Goal: Contribute content: Contribute content

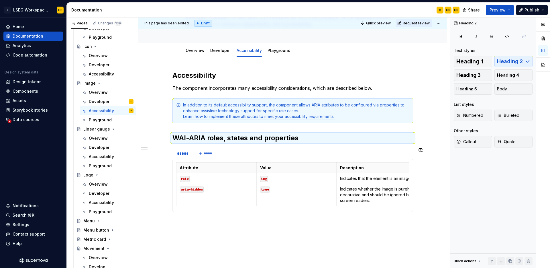
click at [271, 222] on div "Accessibility The component incorporates many accessibility considerations, whi…" at bounding box center [292, 147] width 241 height 152
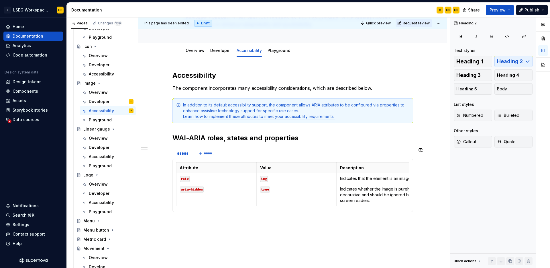
click at [271, 222] on div "Accessibility The component incorporates many accessibility considerations, whi…" at bounding box center [292, 147] width 241 height 152
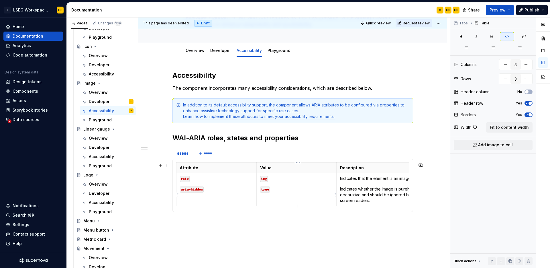
click at [293, 198] on td "true" at bounding box center [296, 195] width 80 height 22
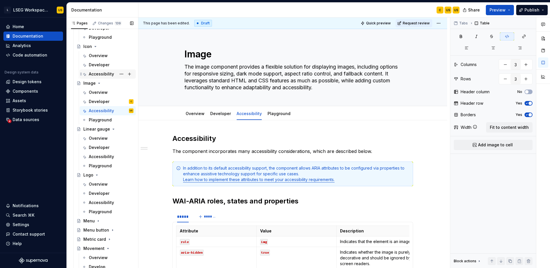
click at [105, 74] on div "Accessibility" at bounding box center [101, 74] width 25 height 6
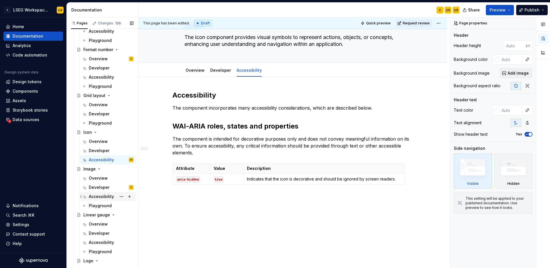
scroll to position [966, 0]
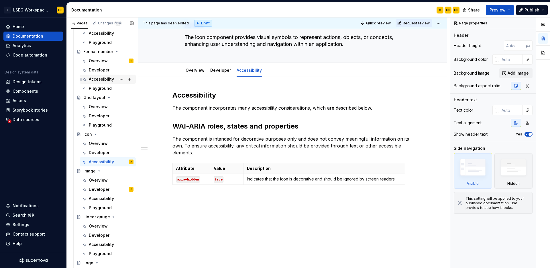
click at [105, 80] on div "Accessibility" at bounding box center [101, 79] width 25 height 6
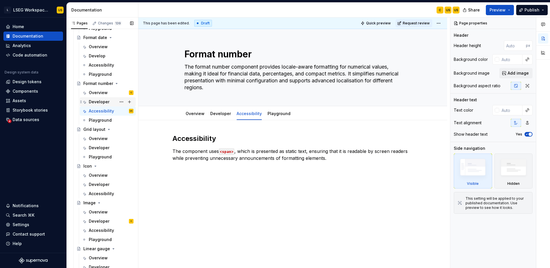
scroll to position [934, 0]
click at [106, 67] on div "Accessibility" at bounding box center [101, 66] width 25 height 6
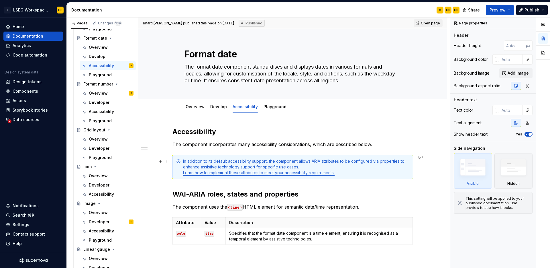
click at [298, 173] on link "Learn how to implement these attributes to meet your accessibility requirements." at bounding box center [259, 172] width 152 height 5
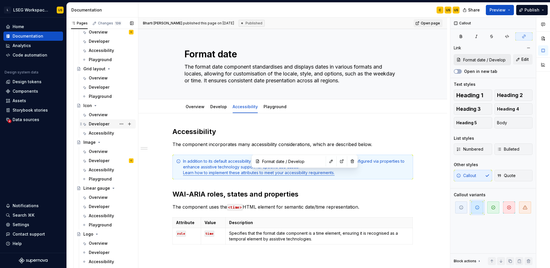
scroll to position [997, 0]
click at [103, 214] on div "Accessibility" at bounding box center [101, 214] width 25 height 6
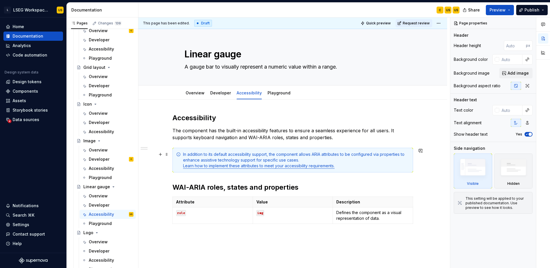
click at [289, 168] on link "Learn how to implement these attributes to meet your accessibility requirements." at bounding box center [259, 165] width 152 height 5
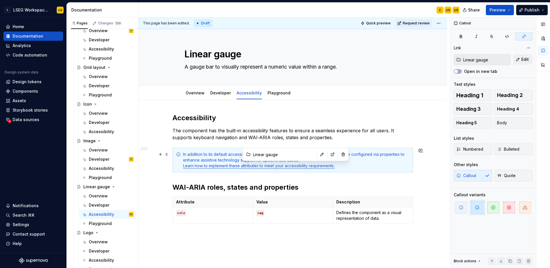
type textarea "*"
click at [318, 154] on button "button" at bounding box center [322, 154] width 8 height 8
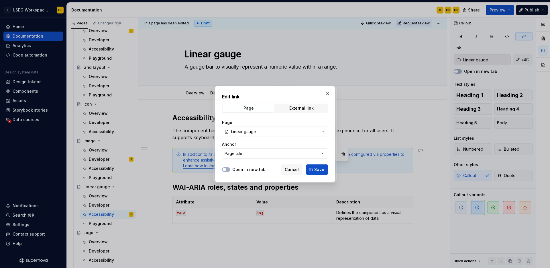
click at [296, 134] on span "Linear gauge" at bounding box center [275, 132] width 88 height 6
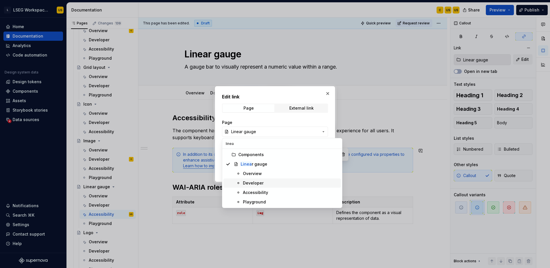
type input "linea"
click at [264, 184] on div "Developer" at bounding box center [291, 183] width 96 height 6
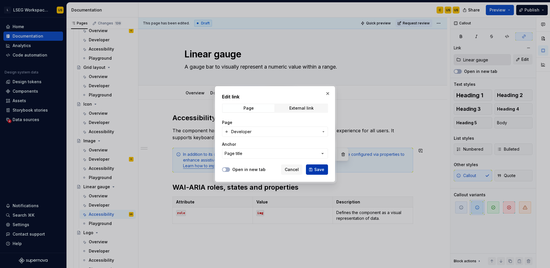
click at [320, 169] on span "Save" at bounding box center [319, 169] width 10 height 6
type input "Linear gauge / Developer"
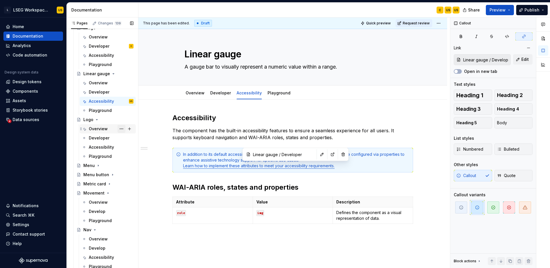
scroll to position [1103, 0]
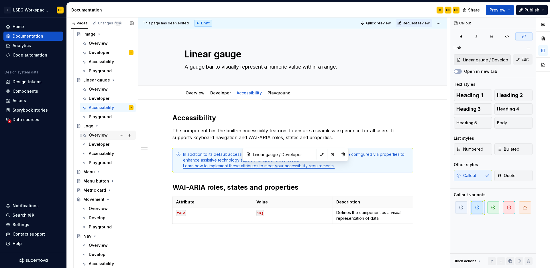
click at [98, 136] on div "Overview" at bounding box center [98, 135] width 19 height 6
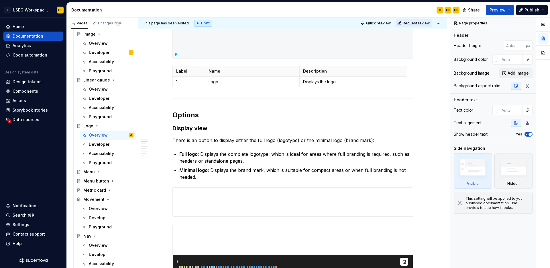
scroll to position [456, 0]
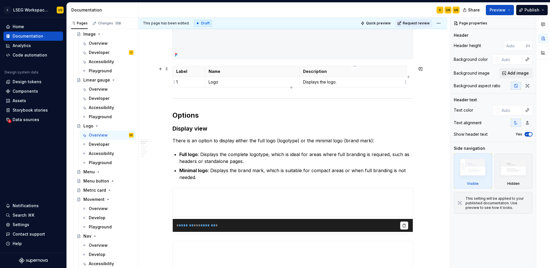
click at [365, 87] on td "Displays the logo." at bounding box center [353, 82] width 107 height 11
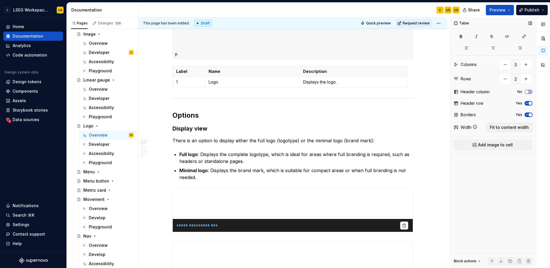
click at [507, 133] on div "Table Columns 3 Rows 2 Header column No Header row Yes Borders Yes Width Fit to…" at bounding box center [493, 142] width 86 height 250
click at [508, 127] on span "Fit to content width" at bounding box center [509, 127] width 39 height 6
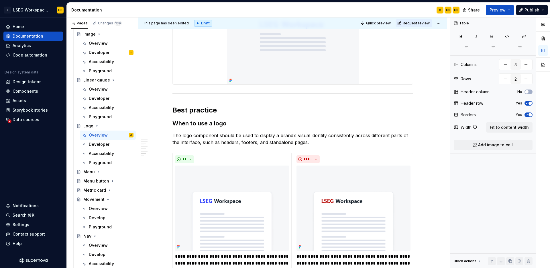
scroll to position [1288, 0]
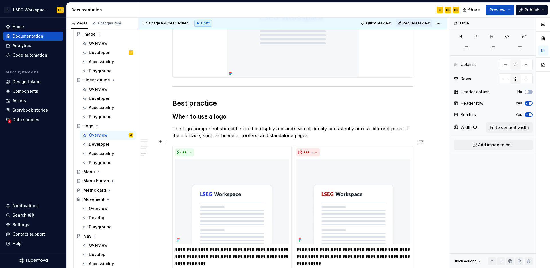
click at [348, 146] on div "**********" at bounding box center [292, 217] width 241 height 142
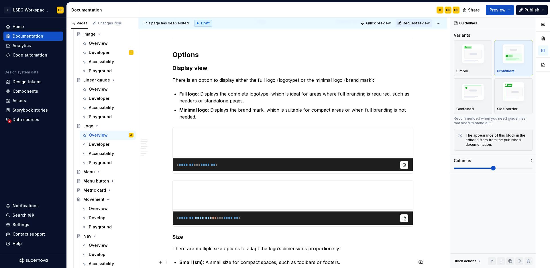
scroll to position [500, 0]
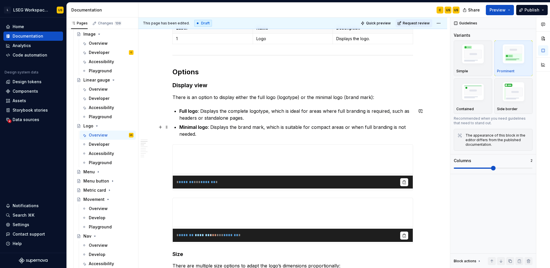
click at [255, 128] on p "Minimal logo : Displays the brand mark, which is suitable for compact areas or …" at bounding box center [296, 130] width 234 height 14
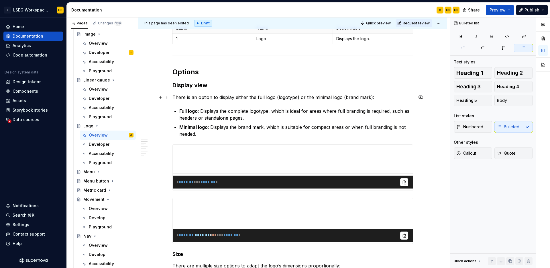
click at [374, 98] on p "There is an option to display either the full logo (logotype) or the minimal lo…" at bounding box center [292, 97] width 241 height 7
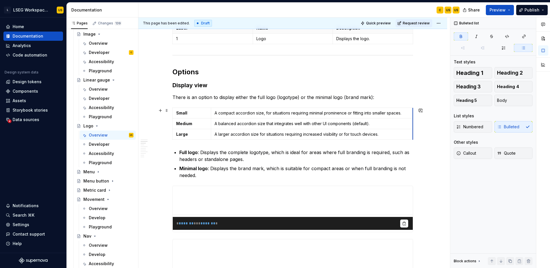
drag, startPoint x: 406, startPoint y: 116, endPoint x: 414, endPoint y: 116, distance: 7.8
type textarea "*"
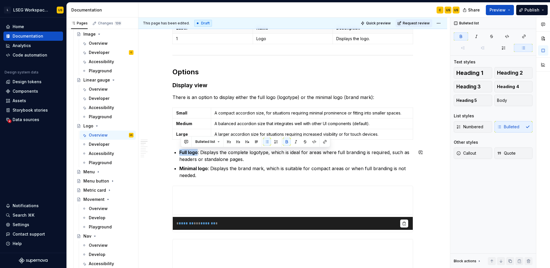
drag, startPoint x: 199, startPoint y: 152, endPoint x: 182, endPoint y: 151, distance: 17.5
click at [182, 151] on p "Full logo : Displays the complete logotype, which is ideal for areas where full…" at bounding box center [296, 156] width 234 height 14
copy strong "Full logo"
click at [182, 111] on strong "Small" at bounding box center [181, 112] width 11 height 5
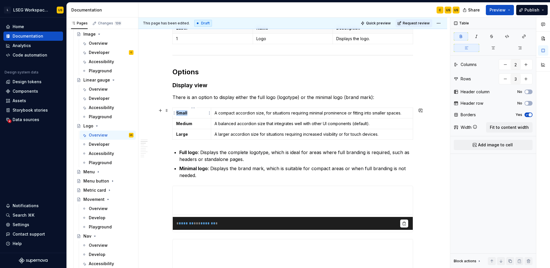
click at [182, 111] on strong "Small" at bounding box center [181, 112] width 11 height 5
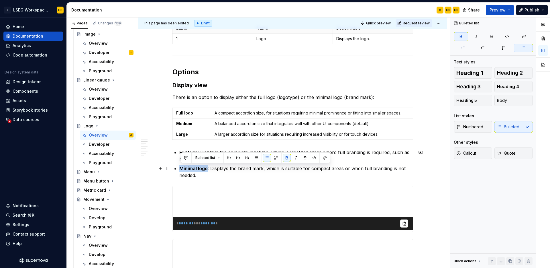
drag, startPoint x: 181, startPoint y: 169, endPoint x: 208, endPoint y: 169, distance: 27.8
click at [208, 169] on strong "Minimal logo" at bounding box center [193, 168] width 28 height 6
copy strong "Minimal logo"
click at [187, 124] on strong "Medium" at bounding box center [184, 123] width 16 height 5
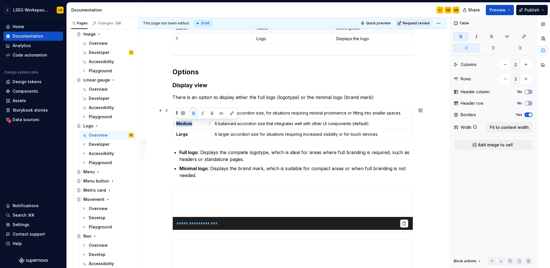
click at [187, 124] on strong "Medium" at bounding box center [184, 123] width 16 height 5
click at [174, 134] on html "L LSEG Workspace Design System US Home Documentation Analytics Code automation …" at bounding box center [275, 134] width 550 height 268
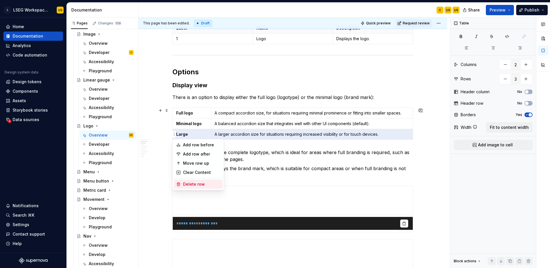
click at [191, 183] on div "Delete row" at bounding box center [201, 184] width 37 height 6
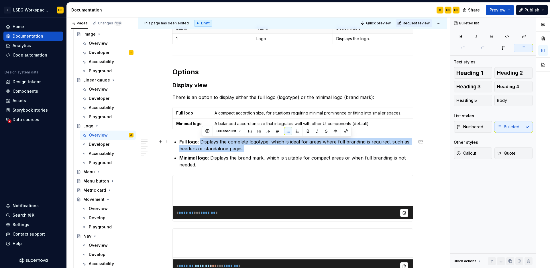
drag, startPoint x: 245, startPoint y: 148, endPoint x: 203, endPoint y: 140, distance: 43.1
click at [203, 140] on p "Full logo : Displays the complete logotype, which is ideal for areas where full…" at bounding box center [296, 145] width 234 height 14
copy p "Displays the complete logotype, which is ideal for areas where full branding is…"
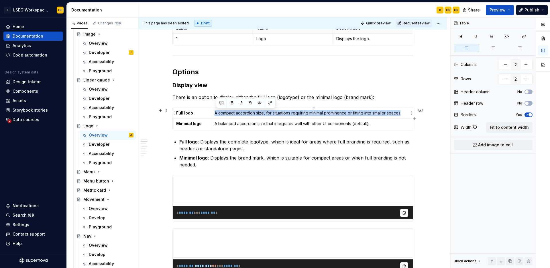
drag, startPoint x: 215, startPoint y: 114, endPoint x: 404, endPoint y: 115, distance: 189.1
click at [404, 115] on td "A compact accordion size, for situations requiring minimal prominence or fittin…" at bounding box center [312, 113] width 202 height 11
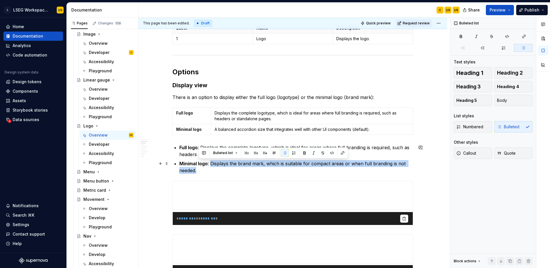
drag, startPoint x: 218, startPoint y: 170, endPoint x: 212, endPoint y: 163, distance: 9.1
click at [212, 163] on p "Minimal logo : Displays the brand mark, which is suitable for compact areas or …" at bounding box center [296, 167] width 234 height 14
copy p "Displays the brand mark, which is suitable for compact areas or when full brand…"
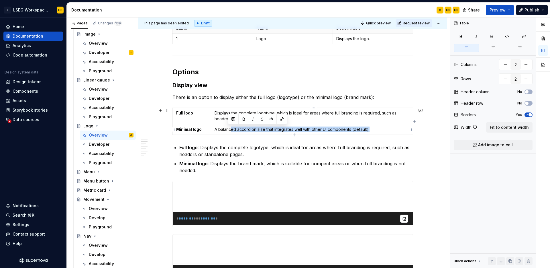
drag, startPoint x: 376, startPoint y: 131, endPoint x: 217, endPoint y: 128, distance: 159.9
click at [217, 128] on p "A balanced accordion size that integrates well with other UI components (defaul…" at bounding box center [312, 129] width 195 height 6
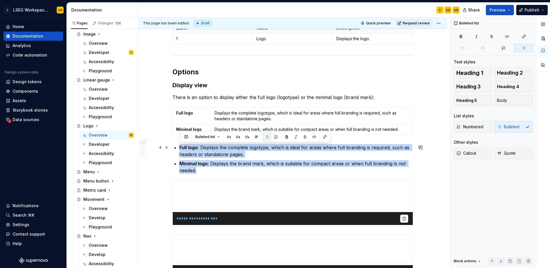
drag, startPoint x: 209, startPoint y: 168, endPoint x: 180, endPoint y: 148, distance: 35.0
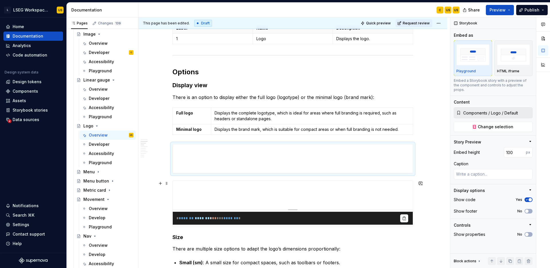
type textarea "*"
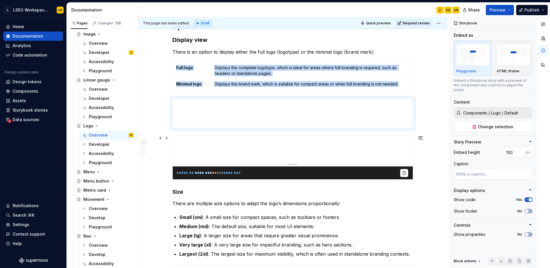
scroll to position [545, 0]
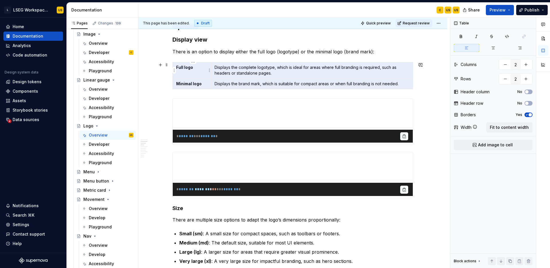
drag, startPoint x: 402, startPoint y: 85, endPoint x: 200, endPoint y: 66, distance: 202.6
click at [200, 66] on tbody "Full logo Displays the complete logotype, which is ideal for areas where full b…" at bounding box center [293, 75] width 240 height 27
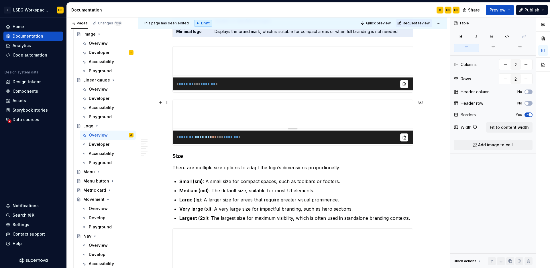
scroll to position [598, 0]
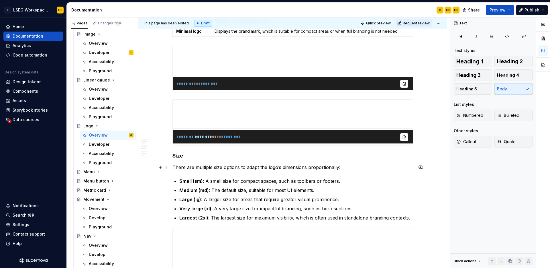
click at [349, 168] on p "There are multiple size options to adapt the logo’s dimensions proportionally:" at bounding box center [292, 167] width 241 height 7
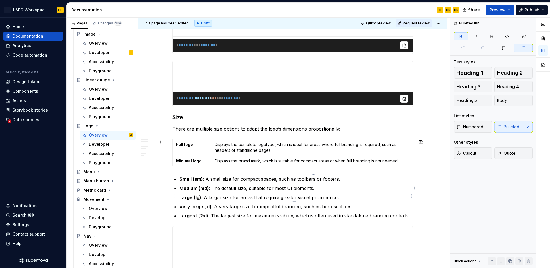
scroll to position [636, 0]
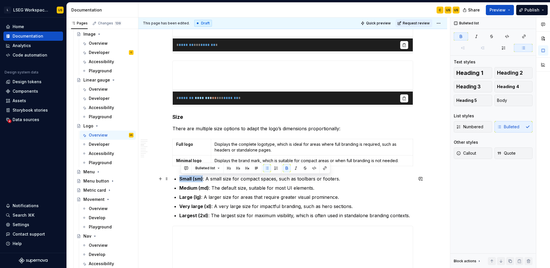
drag, startPoint x: 180, startPoint y: 179, endPoint x: 204, endPoint y: 181, distance: 23.8
click at [204, 181] on p "Small (sm) : A small size for compact spaces, such as toolbars or footers." at bounding box center [296, 178] width 234 height 7
copy strong "Small (sm)"
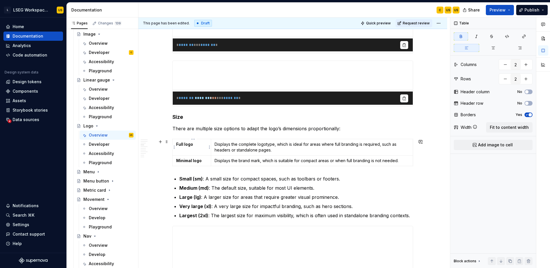
click at [190, 146] on strong "Full logo" at bounding box center [184, 144] width 17 height 5
drag, startPoint x: 185, startPoint y: 145, endPoint x: 196, endPoint y: 145, distance: 11.5
click at [196, 145] on p "Full logo" at bounding box center [191, 144] width 31 height 6
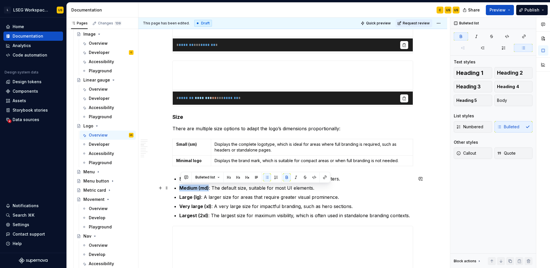
drag, startPoint x: 210, startPoint y: 187, endPoint x: 181, endPoint y: 187, distance: 28.9
click at [181, 187] on strong "Medium (md)" at bounding box center [194, 188] width 30 height 6
copy strong "Medium (md)"
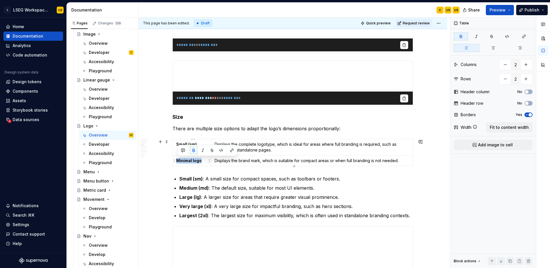
drag, startPoint x: 203, startPoint y: 161, endPoint x: 177, endPoint y: 160, distance: 25.3
click at [177, 160] on p "Minimal logo" at bounding box center [191, 161] width 31 height 6
click at [294, 166] on div "Small (sm) Displays the complete logotype, which is ideal for areas where full …" at bounding box center [292, 154] width 241 height 30
click at [294, 160] on p "Displays the brand mark, which is suitable for compact areas or when full brand…" at bounding box center [312, 161] width 195 height 6
click at [294, 166] on icon "button" at bounding box center [294, 165] width 3 height 3
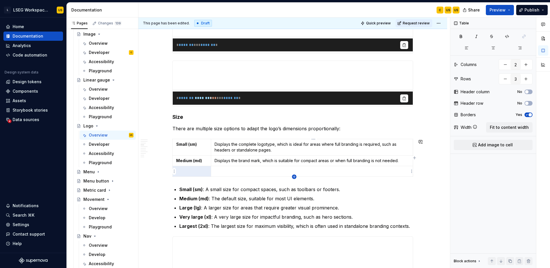
click at [295, 176] on icon "button" at bounding box center [294, 176] width 3 height 3
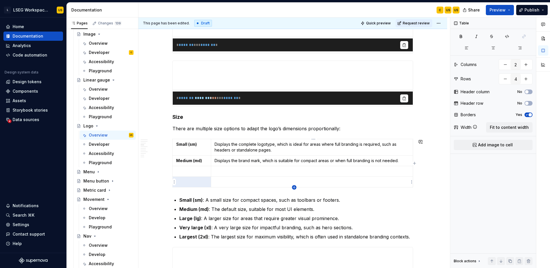
click at [295, 187] on icon "button" at bounding box center [294, 187] width 5 height 5
type input "5"
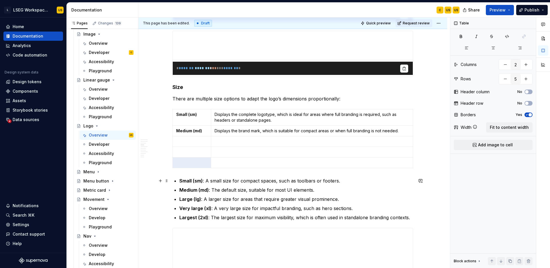
scroll to position [667, 0]
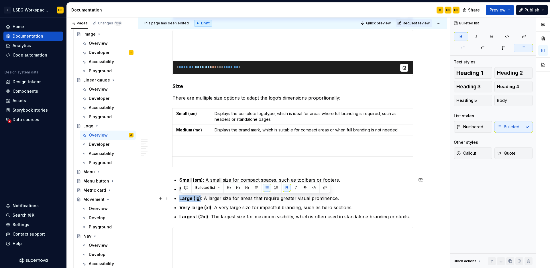
drag, startPoint x: 202, startPoint y: 198, endPoint x: 181, endPoint y: 198, distance: 20.3
click at [181, 198] on p "Large (lg) : A larger size for areas that require greater visual prominence." at bounding box center [296, 198] width 234 height 7
copy strong "Large (lg)"
click at [190, 139] on p at bounding box center [191, 141] width 31 height 6
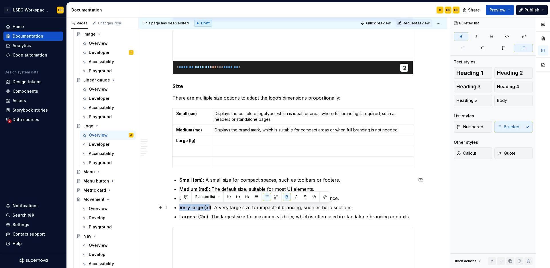
drag, startPoint x: 186, startPoint y: 208, endPoint x: 211, endPoint y: 208, distance: 25.2
click at [211, 208] on strong "Very large (xl)" at bounding box center [195, 207] width 32 height 6
drag, startPoint x: 212, startPoint y: 209, endPoint x: 180, endPoint y: 209, distance: 31.8
copy strong "Very large (xl)"
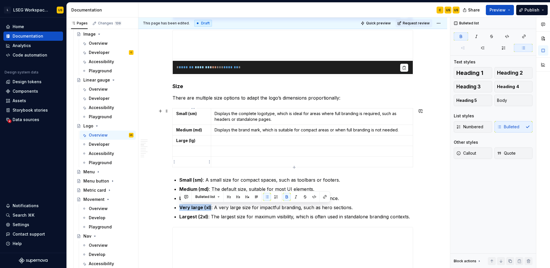
click at [191, 150] on p at bounding box center [191, 151] width 31 height 6
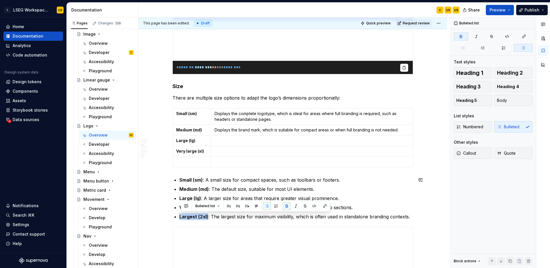
drag, startPoint x: 209, startPoint y: 217, endPoint x: 180, endPoint y: 218, distance: 28.9
copy strong "Largest (2xl)"
click at [199, 161] on p at bounding box center [191, 162] width 31 height 6
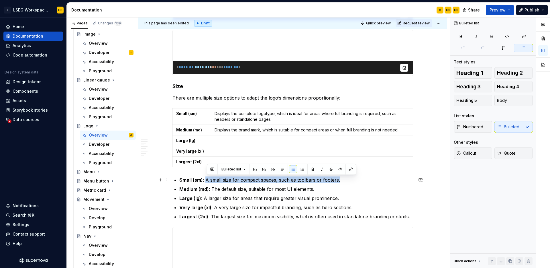
drag, startPoint x: 207, startPoint y: 179, endPoint x: 371, endPoint y: 178, distance: 163.3
click at [371, 178] on p "Small (sm) : A small size for compact spaces, such as toolbars or footers." at bounding box center [296, 179] width 234 height 7
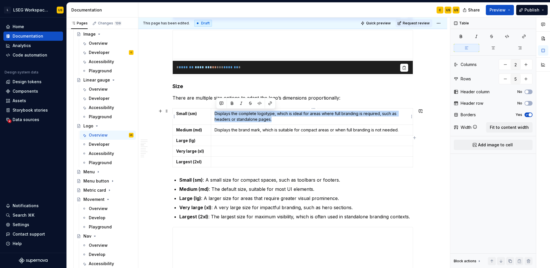
drag, startPoint x: 278, startPoint y: 121, endPoint x: 216, endPoint y: 112, distance: 62.0
click at [216, 112] on p "Displays the complete logotype, which is ideal for areas where full branding is…" at bounding box center [312, 116] width 195 height 11
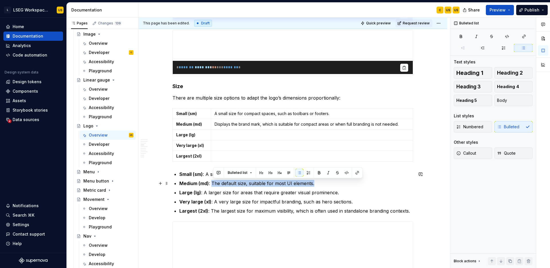
drag, startPoint x: 213, startPoint y: 183, endPoint x: 318, endPoint y: 183, distance: 104.6
click at [318, 184] on p "Medium (md) : The default size, suitable for most UI elements." at bounding box center [296, 183] width 234 height 7
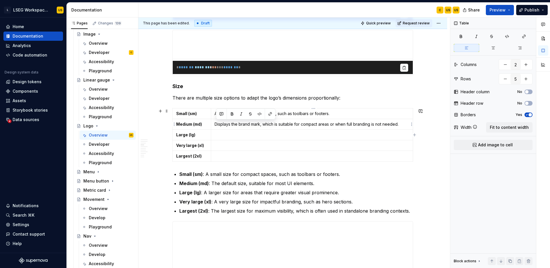
drag, startPoint x: 215, startPoint y: 122, endPoint x: 397, endPoint y: 120, distance: 182.0
click at [397, 120] on td "Displays the brand mark, which is suitable for compact areas or when full brand…" at bounding box center [312, 124] width 202 height 11
drag, startPoint x: 397, startPoint y: 124, endPoint x: 215, endPoint y: 122, distance: 181.4
click at [215, 122] on td "Displays the brand mark, which is suitable for compact areas or when full brand…" at bounding box center [312, 124] width 202 height 11
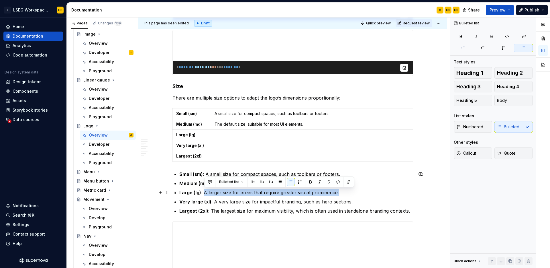
drag, startPoint x: 303, startPoint y: 194, endPoint x: 205, endPoint y: 192, distance: 98.0
click at [205, 192] on p "Large (lg) : A larger size for areas that require greater visual prominence." at bounding box center [296, 192] width 234 height 7
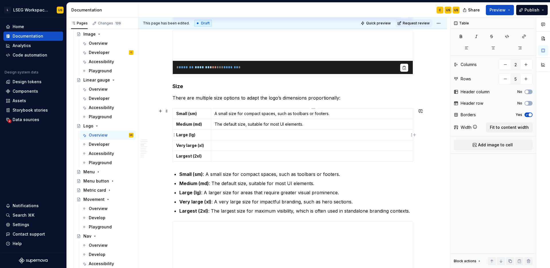
click at [242, 132] on p at bounding box center [312, 135] width 195 height 6
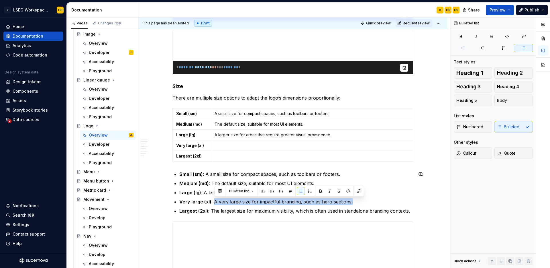
drag, startPoint x: 215, startPoint y: 201, endPoint x: 363, endPoint y: 201, distance: 147.8
click at [363, 201] on p "Very large (xl) : A very large size for impactful branding, such as hero sectio…" at bounding box center [296, 201] width 234 height 7
click at [241, 147] on p at bounding box center [312, 145] width 195 height 6
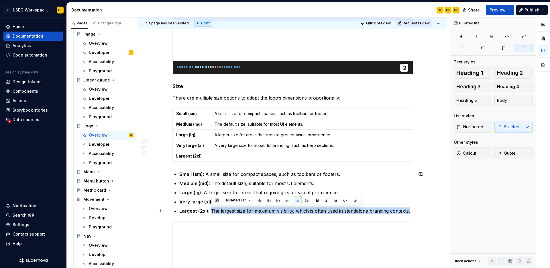
drag, startPoint x: 212, startPoint y: 211, endPoint x: 411, endPoint y: 213, distance: 199.1
click at [411, 213] on p "Largest (2xl) : The largest size for maximum visibility, which is often used in…" at bounding box center [296, 210] width 234 height 7
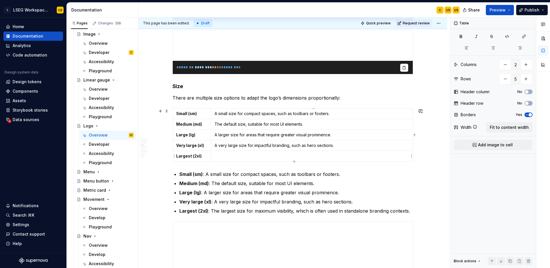
click at [256, 154] on p at bounding box center [312, 156] width 195 height 6
drag, startPoint x: 414, startPoint y: 215, endPoint x: 220, endPoint y: 182, distance: 196.1
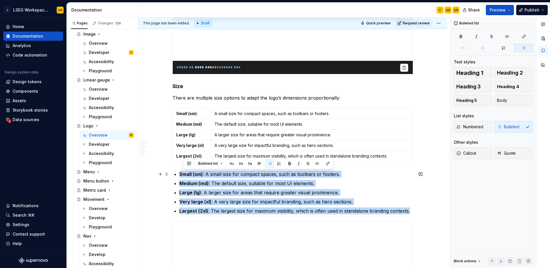
drag, startPoint x: 414, startPoint y: 213, endPoint x: 182, endPoint y: 172, distance: 235.6
click at [182, 172] on ul "Small (sm) : A small size for compact spaces, such as toolbars or footers. Medi…" at bounding box center [296, 192] width 234 height 44
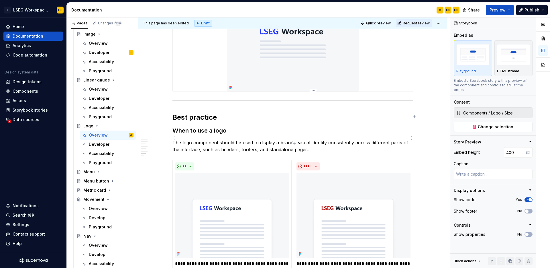
scroll to position [1288, 0]
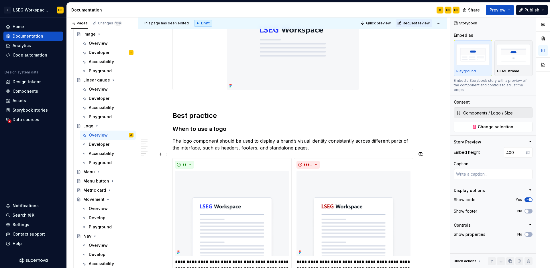
click at [315, 158] on div "**********" at bounding box center [292, 229] width 241 height 142
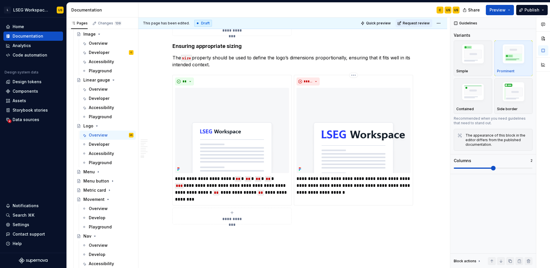
scroll to position [1776, 0]
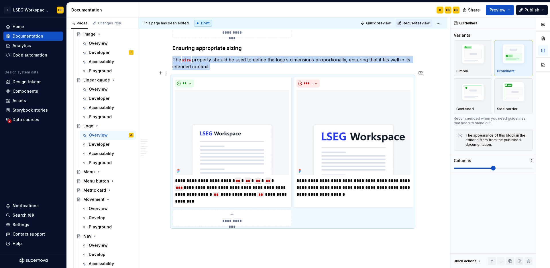
scroll to position [1763, 0]
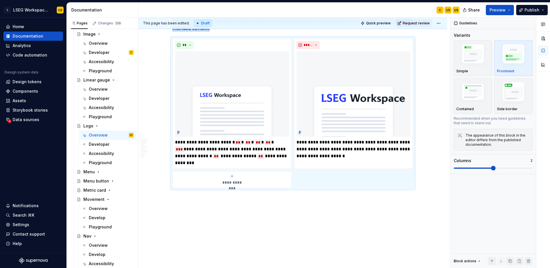
click at [98, 142] on div "Developer" at bounding box center [99, 144] width 21 height 6
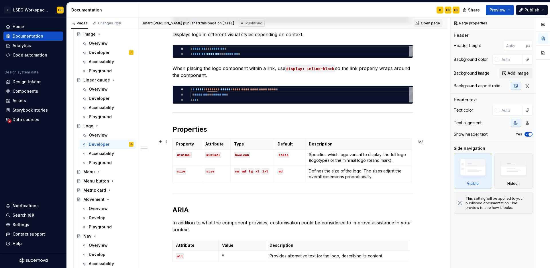
scroll to position [144, 0]
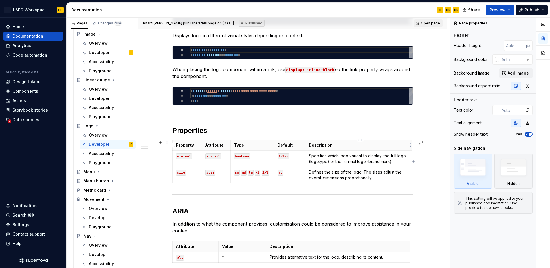
click at [355, 147] on p "Description" at bounding box center [358, 145] width 99 height 6
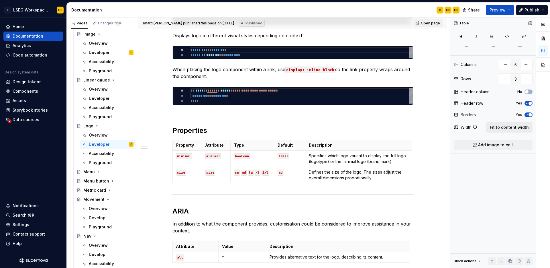
click at [509, 128] on span "Fit to content width" at bounding box center [509, 127] width 39 height 6
type textarea "*"
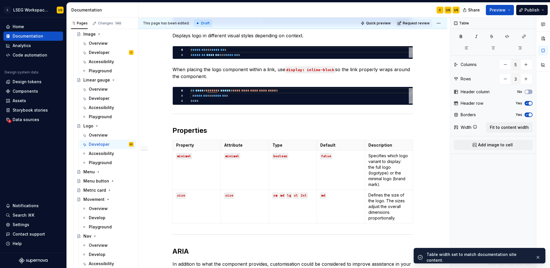
scroll to position [282, 0]
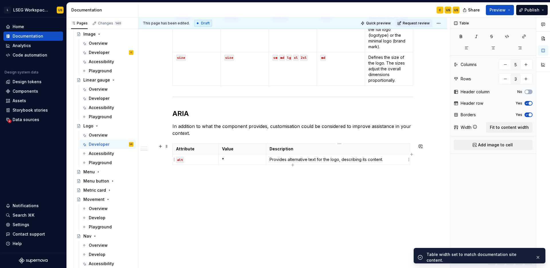
type input "3"
type input "2"
click at [372, 160] on p "Provides alternative text for the logo, describing its content." at bounding box center [338, 159] width 137 height 6
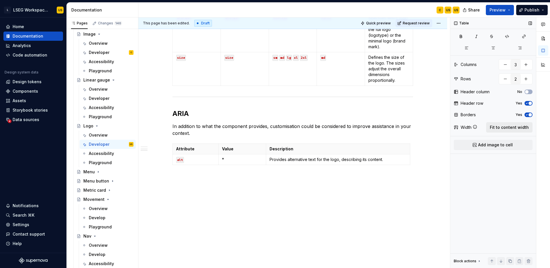
click at [500, 129] on span "Fit to content width" at bounding box center [509, 127] width 39 height 6
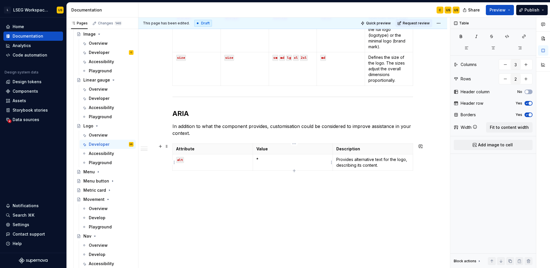
type textarea "*"
click at [276, 159] on p "*" at bounding box center [292, 159] width 73 height 6
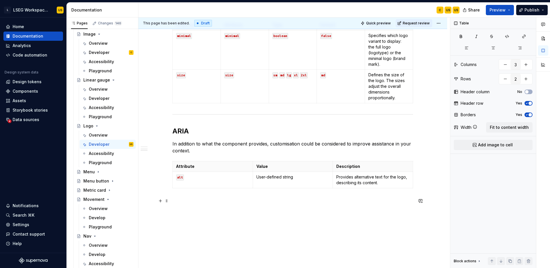
click at [294, 198] on p at bounding box center [292, 200] width 241 height 7
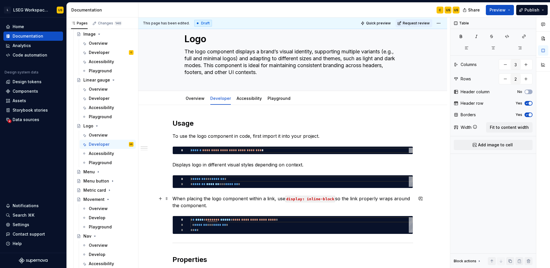
scroll to position [0, 0]
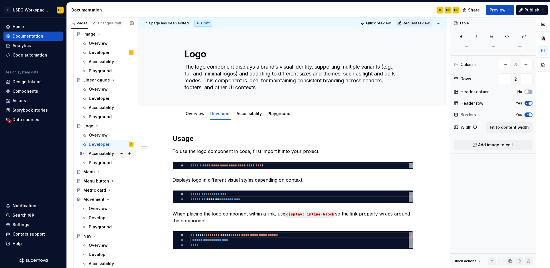
click at [98, 153] on div "Accessibility" at bounding box center [101, 153] width 25 height 6
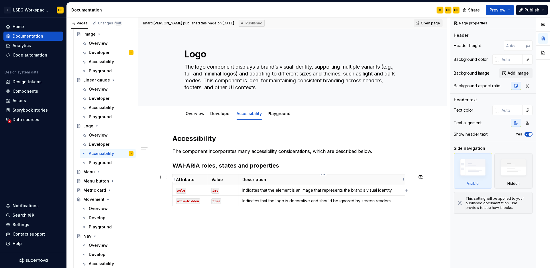
click at [358, 182] on p "Description" at bounding box center [321, 180] width 159 height 6
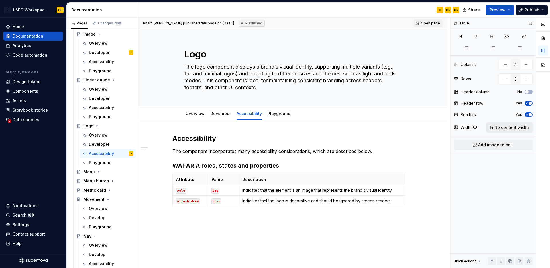
click at [496, 130] on button "Fit to content width" at bounding box center [509, 127] width 46 height 10
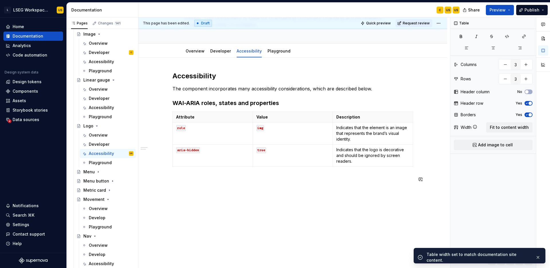
scroll to position [64, 0]
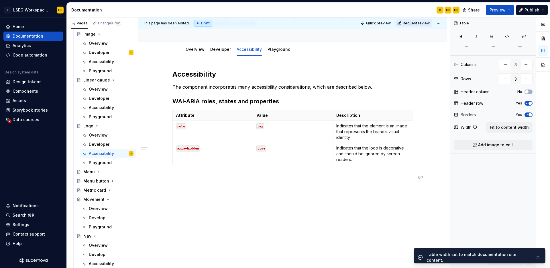
click at [270, 201] on div "Accessibility The component incorporates many accessibility considerations, whi…" at bounding box center [292, 162] width 309 height 212
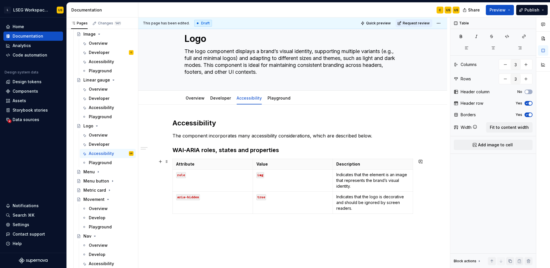
scroll to position [16, 0]
click at [370, 181] on p "Indicates that the element is an image that represents the brand’s visual ident…" at bounding box center [372, 179] width 73 height 17
click at [511, 128] on span "Fit to content width" at bounding box center [509, 127] width 39 height 6
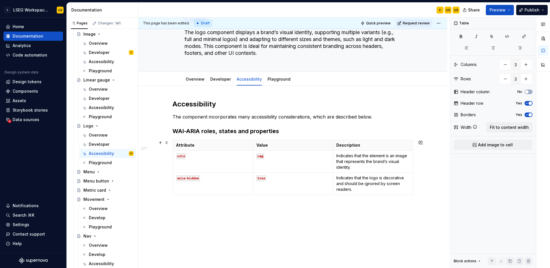
scroll to position [35, 0]
click at [102, 145] on div "Developer" at bounding box center [99, 144] width 21 height 6
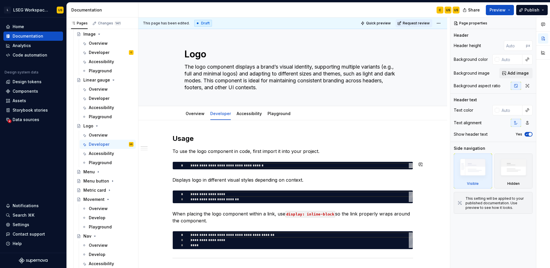
scroll to position [274, 0]
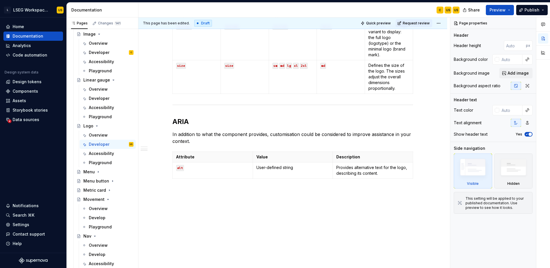
drag, startPoint x: 93, startPoint y: 155, endPoint x: 167, endPoint y: 4, distance: 168.0
click at [93, 155] on div "Accessibility" at bounding box center [101, 153] width 25 height 6
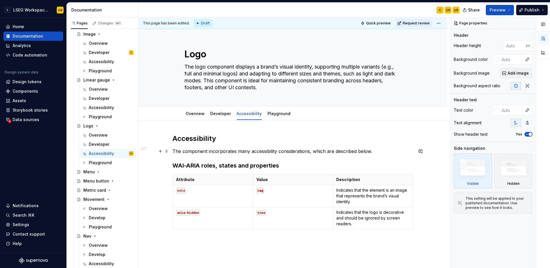
type textarea "*"
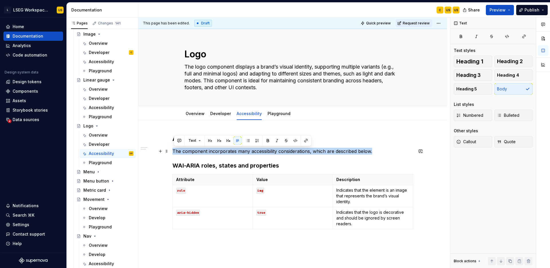
drag, startPoint x: 376, startPoint y: 153, endPoint x: 174, endPoint y: 151, distance: 202.6
click at [174, 151] on p "The component incorporates many accessibility considerations, which are describ…" at bounding box center [292, 151] width 241 height 7
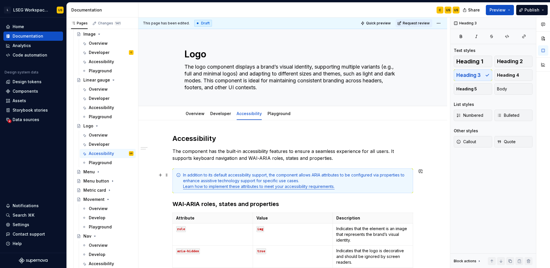
click at [302, 186] on link "Learn how to implement these attributes to meet your accessibility requirements." at bounding box center [259, 186] width 152 height 5
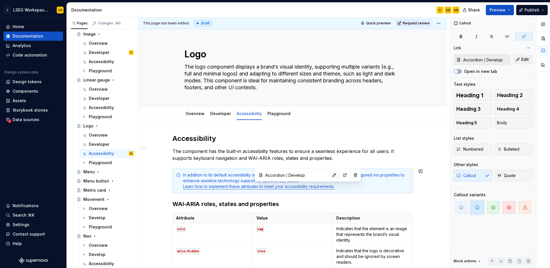
click at [330, 175] on button "button" at bounding box center [334, 175] width 8 height 8
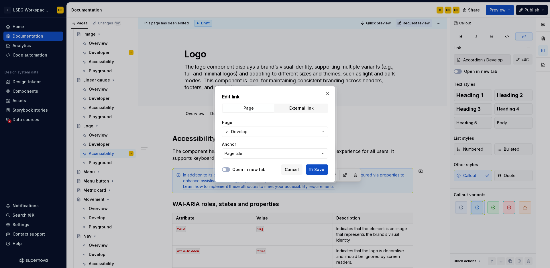
click at [277, 132] on span "Develop" at bounding box center [275, 132] width 88 height 6
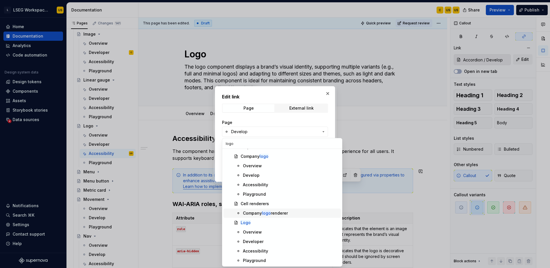
scroll to position [7, 0]
type input "logo"
click at [262, 241] on div "Developer" at bounding box center [253, 242] width 21 height 6
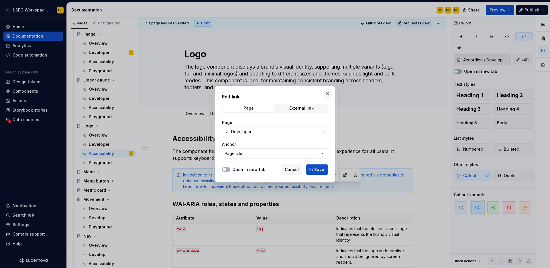
click at [330, 92] on button "button" at bounding box center [328, 93] width 8 height 8
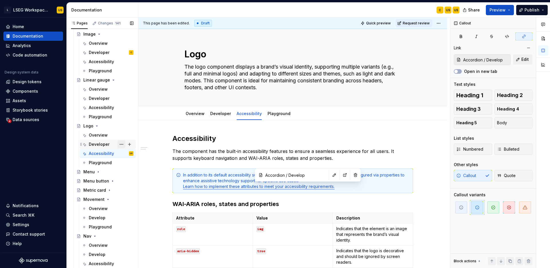
click at [122, 142] on button "Page tree" at bounding box center [121, 144] width 8 height 8
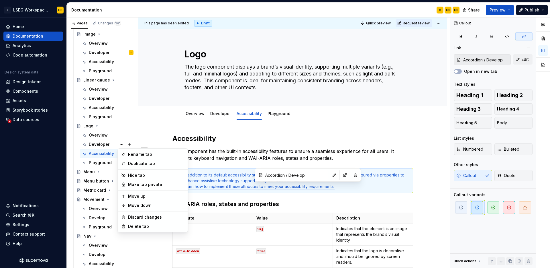
type textarea "*"
click at [148, 154] on div "Rename tab" at bounding box center [156, 154] width 56 height 6
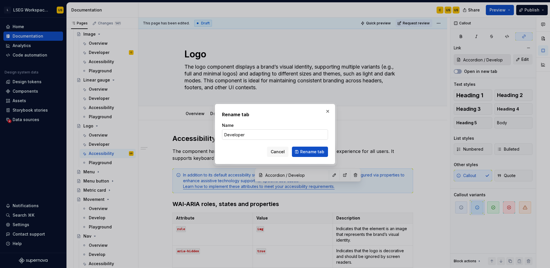
click at [257, 135] on input "Developer" at bounding box center [275, 134] width 106 height 10
type input "Develope"
click at [311, 152] on span "Rename tab" at bounding box center [312, 152] width 24 height 6
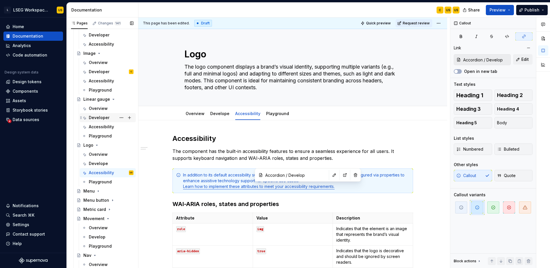
scroll to position [1083, 0]
click at [122, 165] on button "Page tree" at bounding box center [121, 164] width 8 height 8
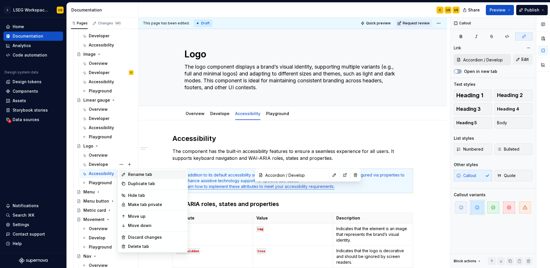
type textarea "*"
click at [156, 173] on div "Rename tab" at bounding box center [156, 174] width 56 height 6
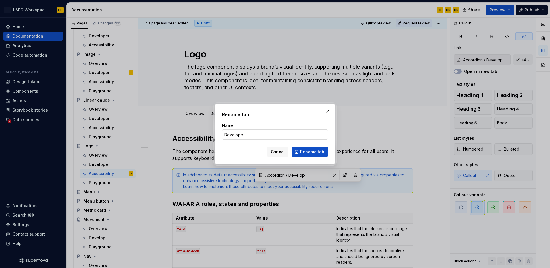
click at [259, 136] on input "Develope" at bounding box center [275, 134] width 106 height 10
type input "Develop"
click at [311, 150] on span "Rename tab" at bounding box center [312, 152] width 24 height 6
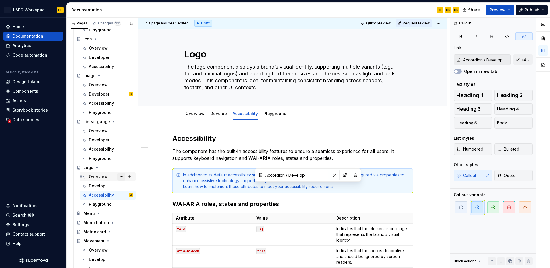
scroll to position [1058, 0]
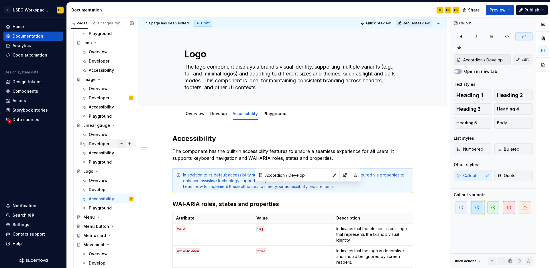
click at [121, 144] on button "Page tree" at bounding box center [121, 144] width 8 height 8
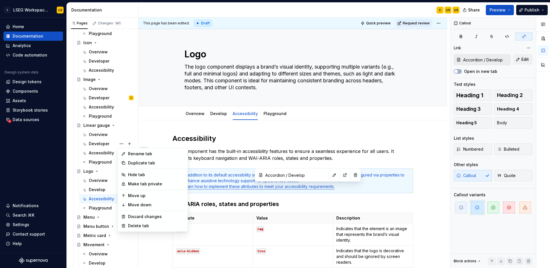
click at [146, 156] on div "Rename tab" at bounding box center [156, 154] width 56 height 6
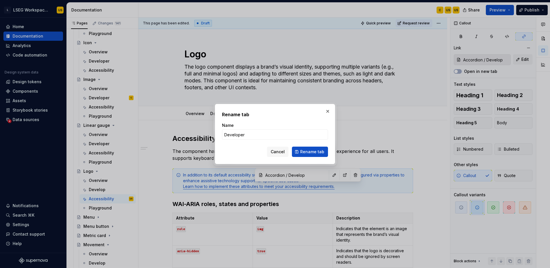
type textarea "*"
click at [270, 137] on input "Developer" at bounding box center [275, 134] width 106 height 10
type input "Develop"
click at [309, 153] on span "Rename tab" at bounding box center [312, 152] width 24 height 6
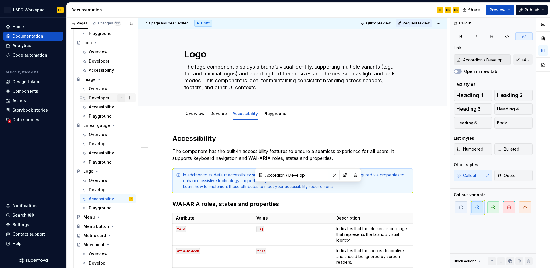
click at [119, 99] on button "Page tree" at bounding box center [121, 98] width 8 height 8
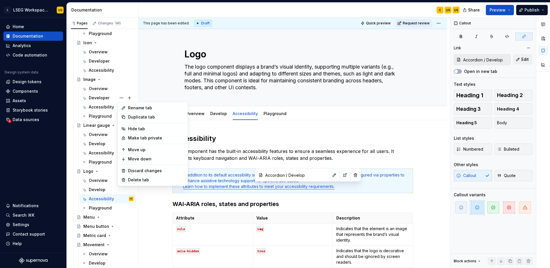
click at [144, 110] on div "Rename tab" at bounding box center [156, 108] width 56 height 6
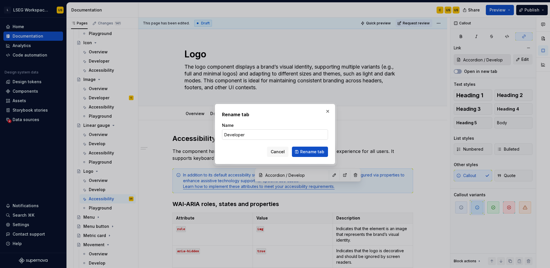
type textarea "*"
click at [257, 138] on input "Developer" at bounding box center [275, 134] width 106 height 10
type input "Develop"
click at [306, 154] on span "Rename tab" at bounding box center [312, 152] width 24 height 6
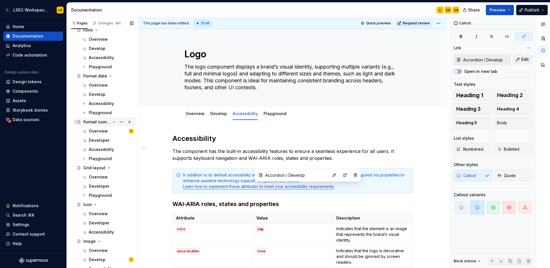
scroll to position [897, 0]
click at [121, 140] on button "Page tree" at bounding box center [121, 140] width 8 height 8
type textarea "*"
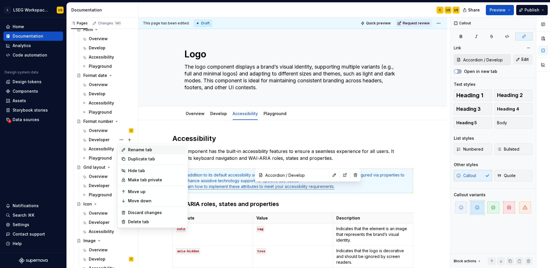
click at [157, 150] on div "Rename tab" at bounding box center [156, 150] width 56 height 6
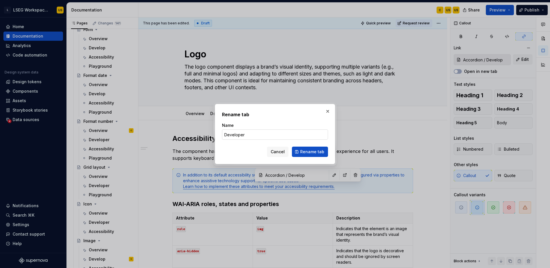
click at [259, 132] on input "Developer" at bounding box center [275, 134] width 106 height 10
type input "Develop"
click at [308, 152] on span "Rename tab" at bounding box center [312, 152] width 24 height 6
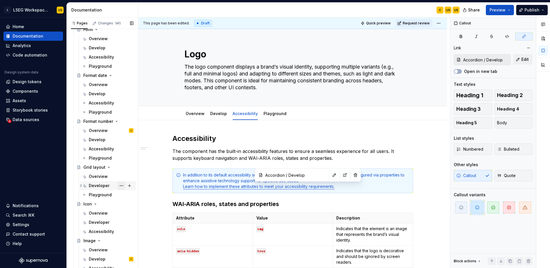
click at [119, 185] on button "Page tree" at bounding box center [121, 185] width 8 height 8
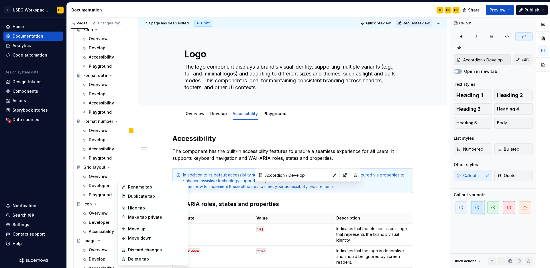
click at [172, 189] on div "Rename tab" at bounding box center [156, 187] width 56 height 6
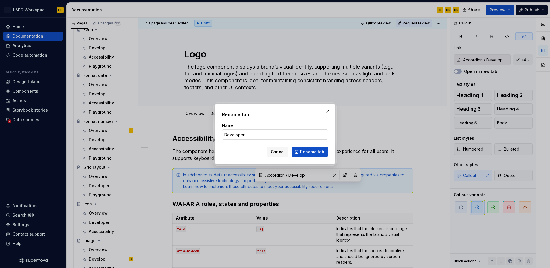
type textarea "*"
click at [261, 133] on input "Developer" at bounding box center [275, 134] width 106 height 10
type input "Develop"
click at [304, 152] on span "Rename tab" at bounding box center [312, 152] width 24 height 6
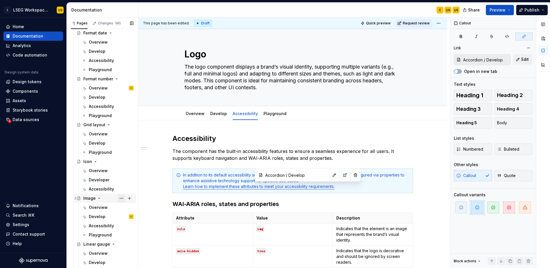
scroll to position [940, 0]
click at [120, 181] on button "Page tree" at bounding box center [121, 179] width 8 height 8
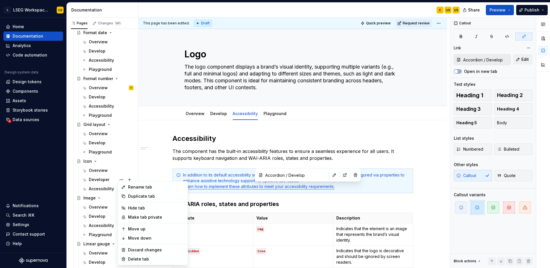
click at [136, 187] on div "Rename tab" at bounding box center [156, 187] width 56 height 6
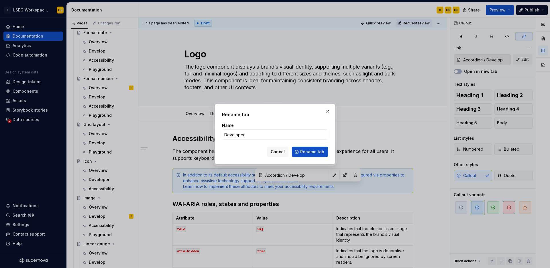
type textarea "*"
click at [266, 136] on input "Developer" at bounding box center [275, 134] width 106 height 10
type input "Develop"
click at [303, 153] on span "Rename tab" at bounding box center [312, 152] width 24 height 6
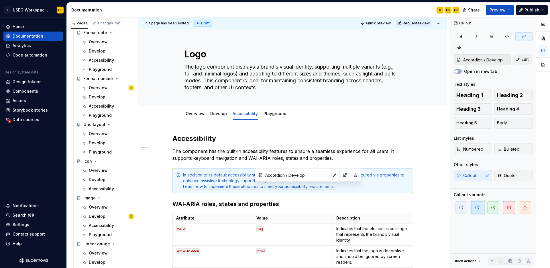
click at [303, 153] on p "The component has the built-in accessibility features to ensure a seamless expe…" at bounding box center [292, 155] width 241 height 14
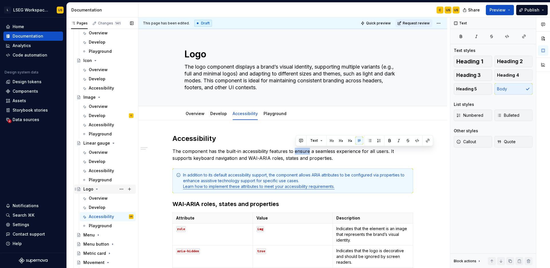
scroll to position [1042, 0]
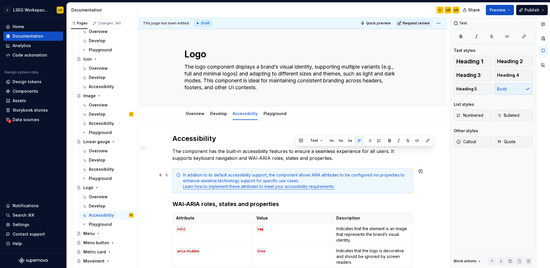
click at [290, 187] on link "Learn how to implement these attributes to meet your accessibility requirements." at bounding box center [259, 186] width 152 height 5
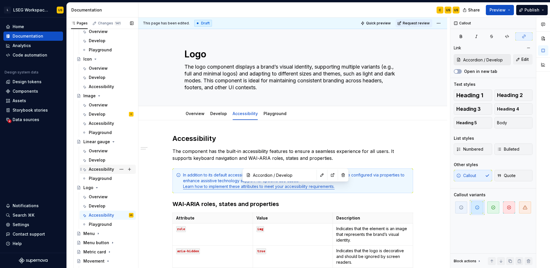
click at [108, 167] on div "Accessibility" at bounding box center [101, 169] width 25 height 6
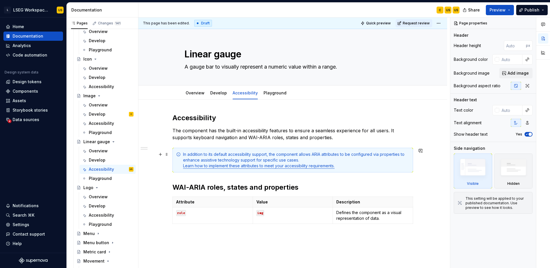
click at [276, 168] on link "Learn how to implement these attributes to meet your accessibility requirements." at bounding box center [259, 165] width 152 height 5
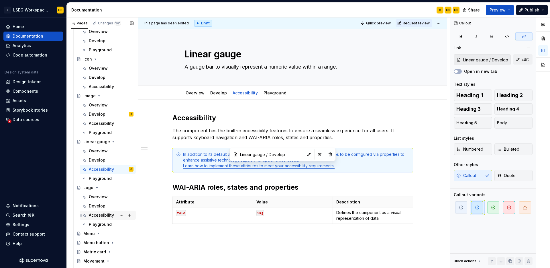
click at [105, 213] on div "Accessibility" at bounding box center [101, 215] width 25 height 6
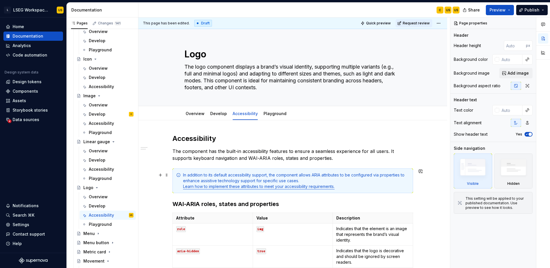
type textarea "*"
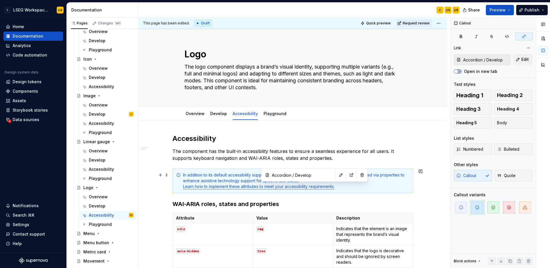
click at [307, 187] on link "Learn how to implement these attributes to meet your accessibility requirements." at bounding box center [259, 186] width 152 height 5
click at [337, 177] on button "button" at bounding box center [341, 175] width 8 height 8
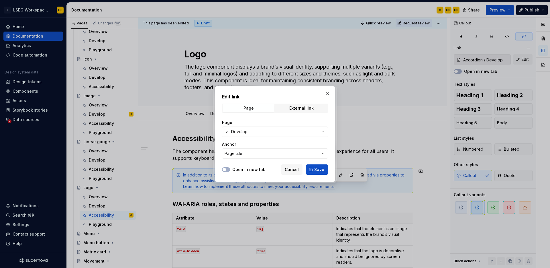
click at [263, 132] on span "Develop" at bounding box center [275, 132] width 88 height 6
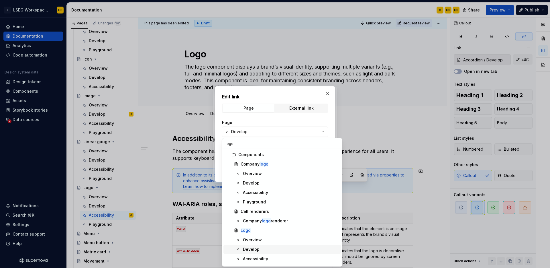
type input "logo"
click at [272, 248] on div "Develop" at bounding box center [291, 249] width 96 height 6
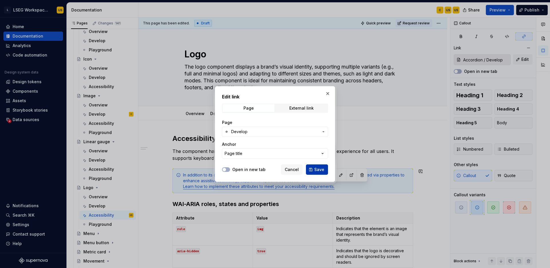
click at [320, 168] on span "Save" at bounding box center [319, 169] width 10 height 6
type input "Logo / Develop"
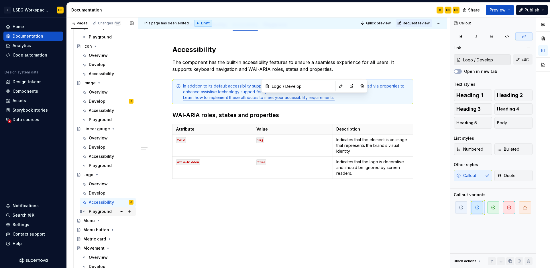
scroll to position [1058, 0]
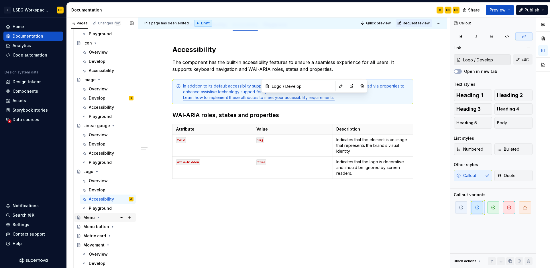
click at [98, 217] on icon "Page tree" at bounding box center [98, 217] width 1 height 1
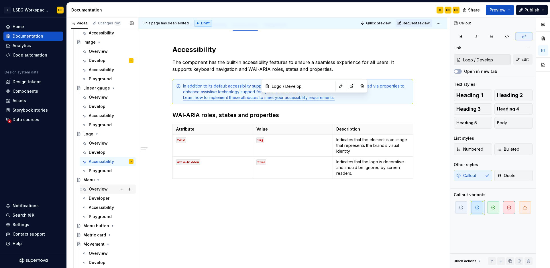
click at [102, 190] on div "Overview" at bounding box center [98, 189] width 19 height 6
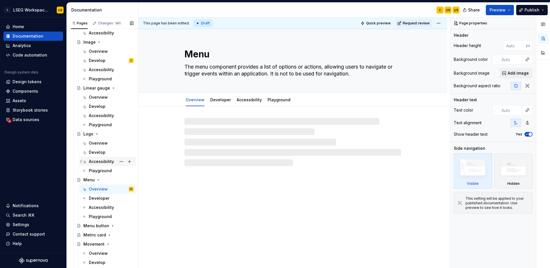
click at [104, 161] on div "Accessibility" at bounding box center [101, 161] width 25 height 6
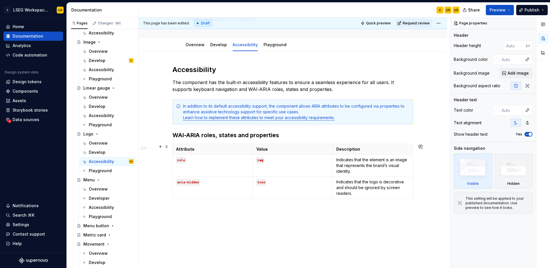
scroll to position [89, 0]
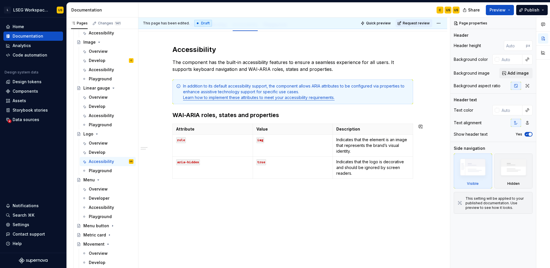
click at [314, 191] on div "Accessibility The component has the built-in accessibility features to ensure a…" at bounding box center [292, 149] width 309 height 237
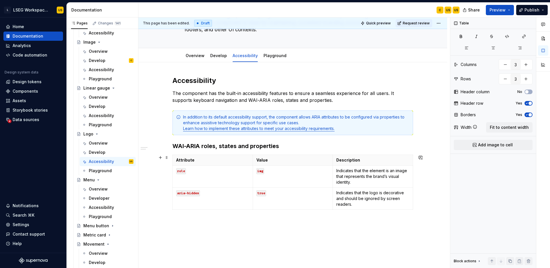
scroll to position [0, 0]
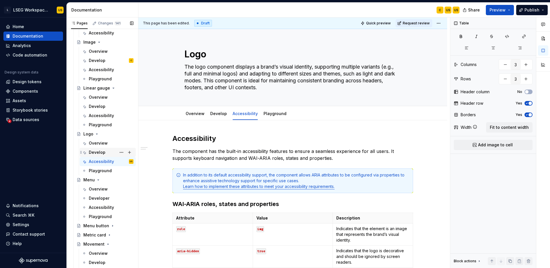
click at [105, 144] on div "Overview" at bounding box center [98, 143] width 19 height 6
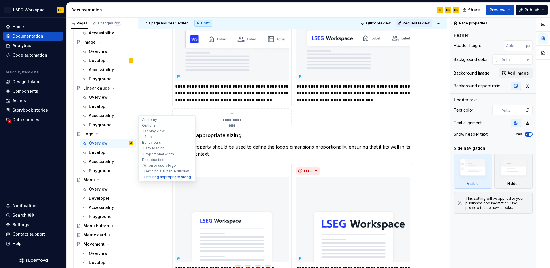
scroll to position [1763, 0]
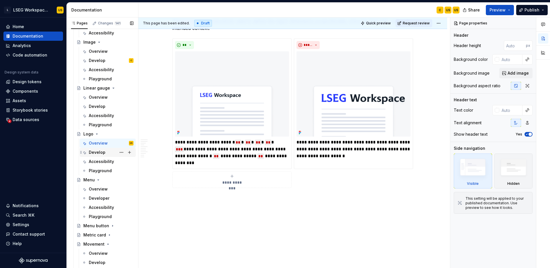
click at [102, 153] on div "Develop" at bounding box center [97, 152] width 17 height 6
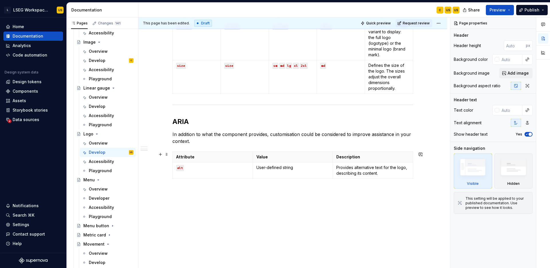
scroll to position [264, 0]
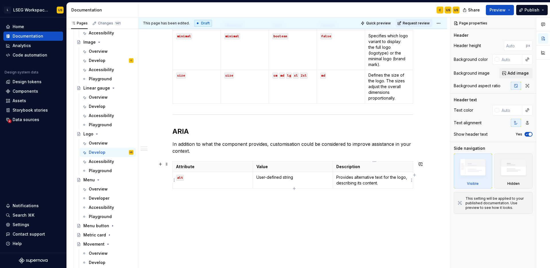
click at [311, 180] on td "User-defined string" at bounding box center [293, 180] width 80 height 16
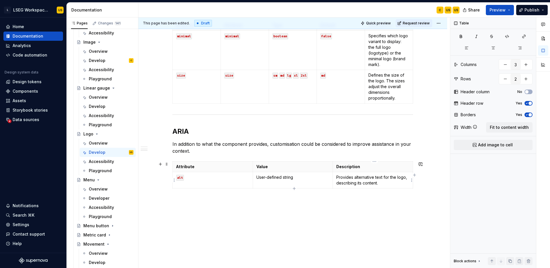
click at [383, 181] on p "Provides alternative text for the logo, describing its content." at bounding box center [372, 179] width 73 height 11
click at [218, 179] on p "alt" at bounding box center [212, 177] width 73 height 6
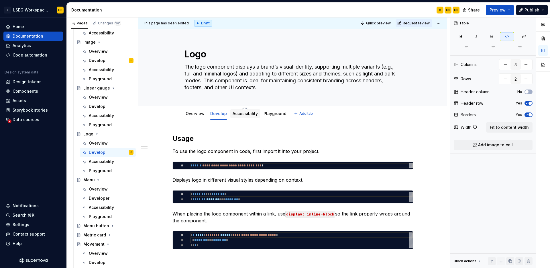
click at [249, 116] on div "Accessibility" at bounding box center [245, 114] width 25 height 6
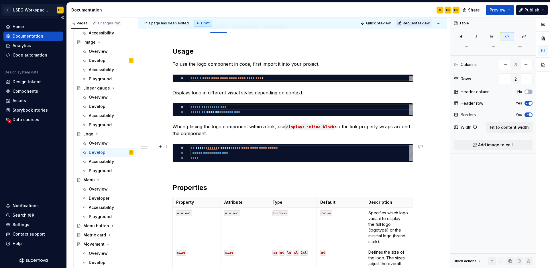
scroll to position [91, 0]
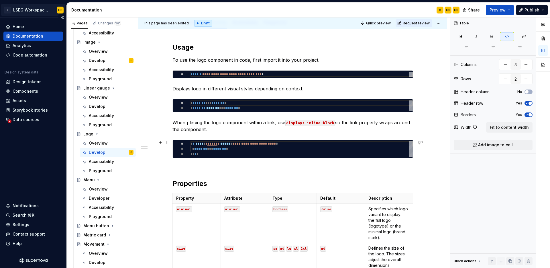
type textarea "*"
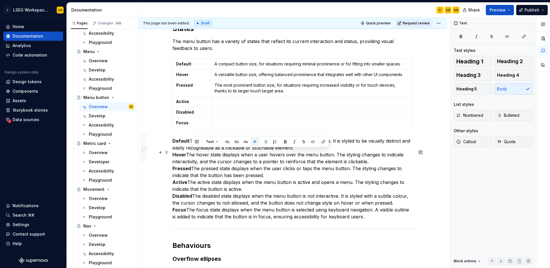
drag, startPoint x: 192, startPoint y: 152, endPoint x: 295, endPoint y: 160, distance: 102.8
click at [295, 160] on p "Default The default state displays the menu button’s normal appearance. It is s…" at bounding box center [292, 178] width 241 height 83
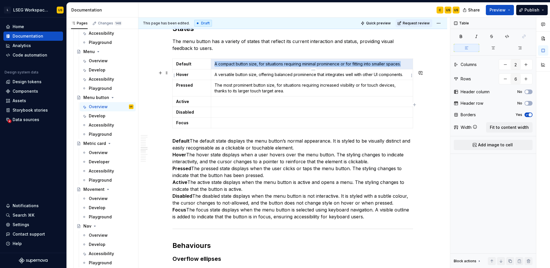
drag, startPoint x: 216, startPoint y: 74, endPoint x: 405, endPoint y: 74, distance: 188.8
click at [405, 67] on p "A compact button size, for situations requiring minimal prominence or for fitti…" at bounding box center [312, 64] width 195 height 6
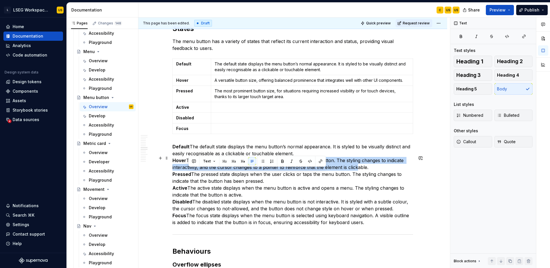
drag, startPoint x: 188, startPoint y: 172, endPoint x: 355, endPoint y: 175, distance: 167.1
click at [355, 175] on p "Default The default state displays the menu button’s normal appearance. It is s…" at bounding box center [292, 184] width 241 height 83
drag, startPoint x: 334, startPoint y: 180, endPoint x: 189, endPoint y: 173, distance: 145.2
click at [189, 173] on p "Default The default state displays the menu button’s normal appearance. It is s…" at bounding box center [292, 184] width 241 height 83
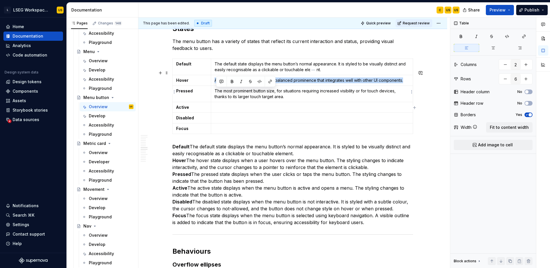
drag, startPoint x: 215, startPoint y: 92, endPoint x: 405, endPoint y: 92, distance: 190.5
click at [405, 86] on td "A versatile button size, offering balanced prominence that integrates well with…" at bounding box center [312, 80] width 202 height 11
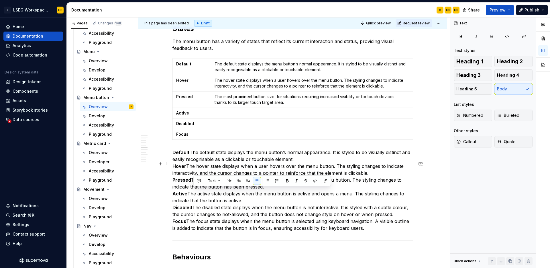
drag, startPoint x: 194, startPoint y: 191, endPoint x: 281, endPoint y: 196, distance: 87.0
click at [281, 196] on p "Default The default state displays the menu button’s normal appearance. It is s…" at bounding box center [292, 190] width 241 height 83
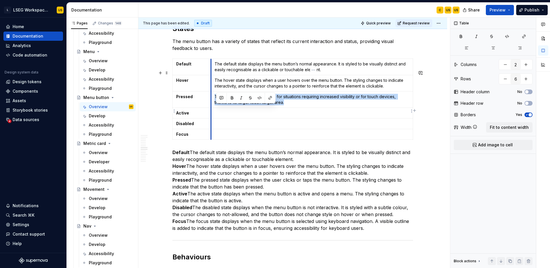
drag, startPoint x: 288, startPoint y: 114, endPoint x: 215, endPoint y: 108, distance: 73.3
click at [215, 108] on td "The most prominent button size, for situations requiring increased visibility o…" at bounding box center [312, 99] width 202 height 16
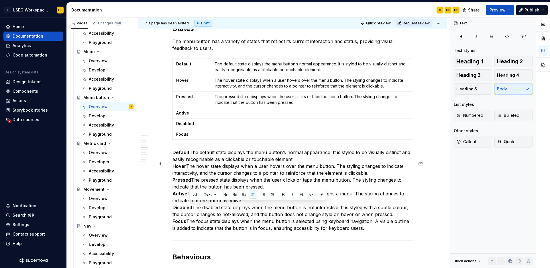
drag, startPoint x: 190, startPoint y: 204, endPoint x: 252, endPoint y: 211, distance: 61.7
click at [252, 211] on p "Default The default state displays the menu button’s normal appearance. It is s…" at bounding box center [292, 190] width 241 height 83
click at [234, 116] on p at bounding box center [312, 113] width 195 height 6
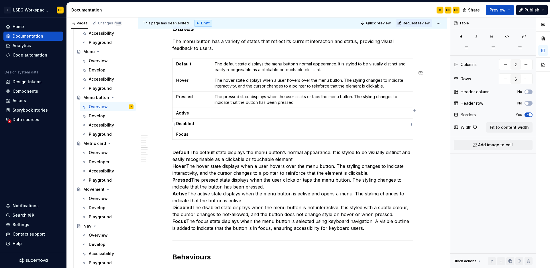
click at [234, 116] on p at bounding box center [312, 113] width 195 height 6
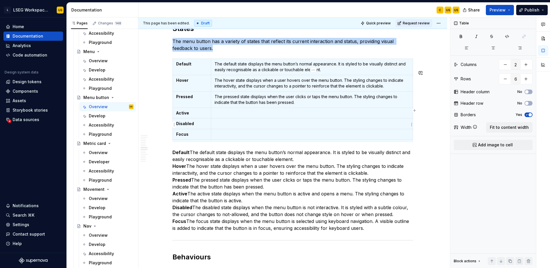
click at [234, 116] on p at bounding box center [312, 113] width 195 height 6
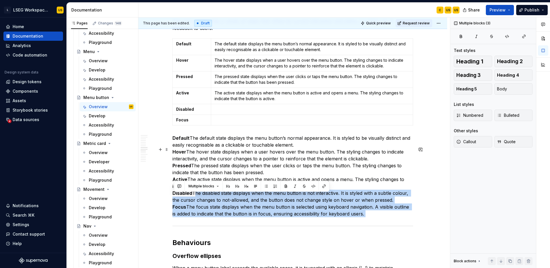
scroll to position [1408, 0]
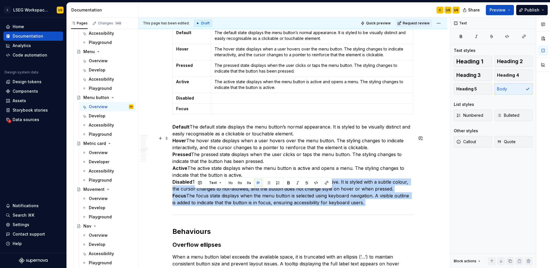
drag, startPoint x: 195, startPoint y: 224, endPoint x: 391, endPoint y: 201, distance: 197.6
click at [391, 201] on p "Default The default state displays the menu button’s normal appearance. It is s…" at bounding box center [292, 164] width 241 height 83
click at [242, 101] on p at bounding box center [312, 98] width 195 height 6
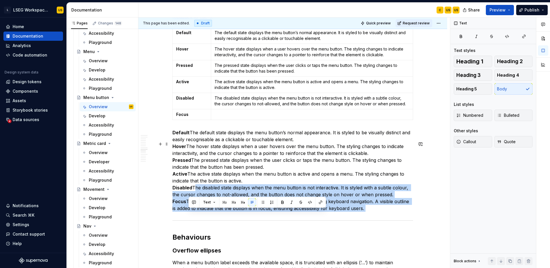
drag, startPoint x: 189, startPoint y: 212, endPoint x: 374, endPoint y: 218, distance: 185.5
click at [374, 211] on p "Default The default state displays the menu button’s normal appearance. It is s…" at bounding box center [292, 170] width 241 height 83
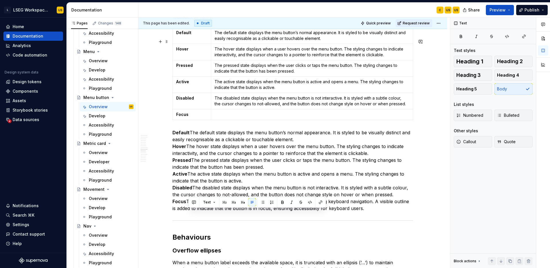
click at [245, 117] on p at bounding box center [312, 114] width 195 height 6
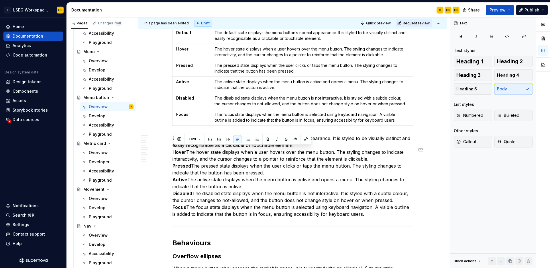
drag, startPoint x: 381, startPoint y: 224, endPoint x: 181, endPoint y: 146, distance: 214.2
click at [181, 146] on div "**********" at bounding box center [292, 20] width 241 height 2602
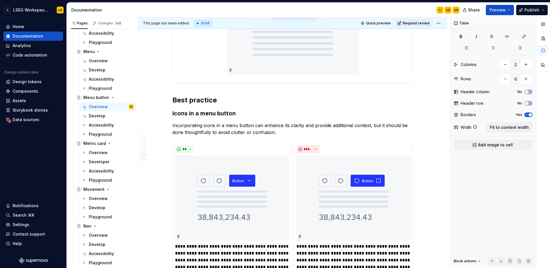
scroll to position [1786, 0]
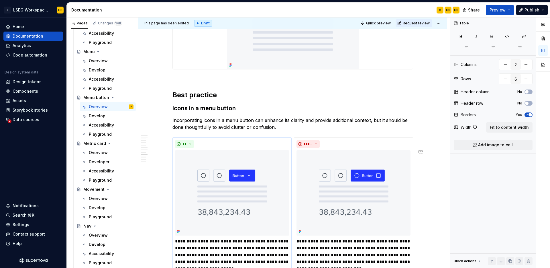
click at [256, 150] on div "**********" at bounding box center [231, 205] width 119 height 137
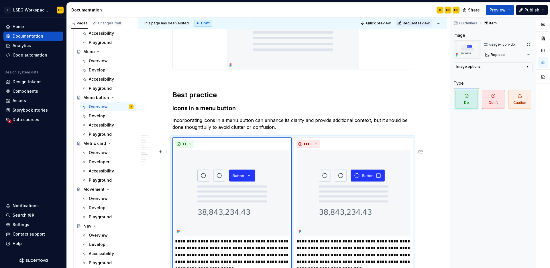
click at [266, 148] on div "**********" at bounding box center [292, 215] width 241 height 156
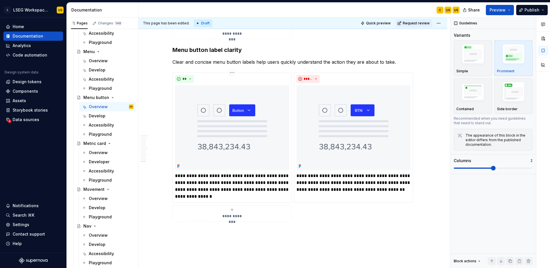
scroll to position [2470, 0]
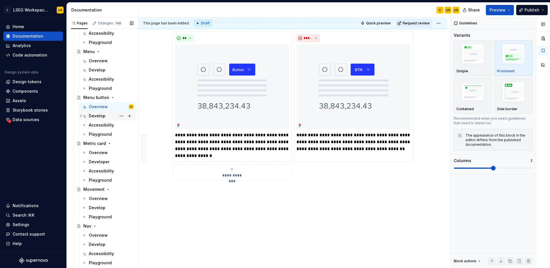
click at [100, 114] on div "Develop" at bounding box center [97, 116] width 17 height 6
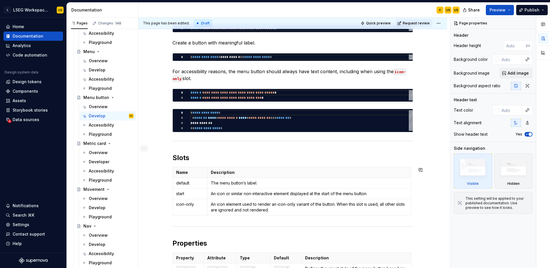
scroll to position [132, 0]
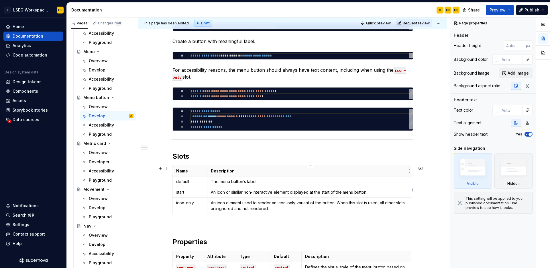
click at [381, 174] on th "Description" at bounding box center [309, 171] width 204 height 11
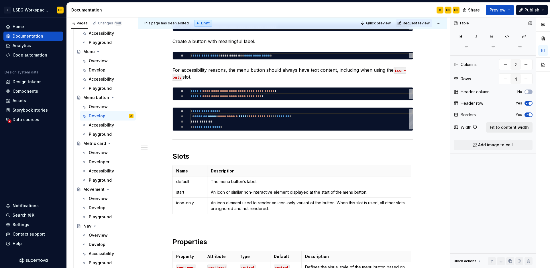
click at [505, 128] on span "Fit to content width" at bounding box center [509, 127] width 39 height 6
type textarea "*"
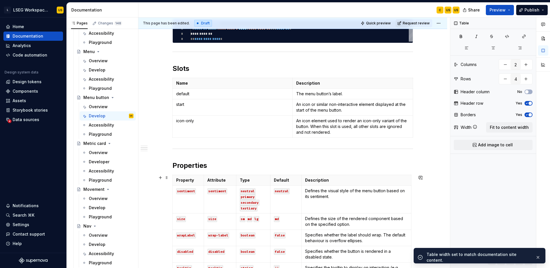
scroll to position [232, 0]
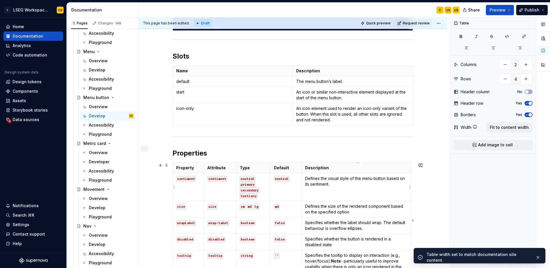
type input "5"
type input "6"
click at [389, 170] on p "Description" at bounding box center [356, 168] width 103 height 6
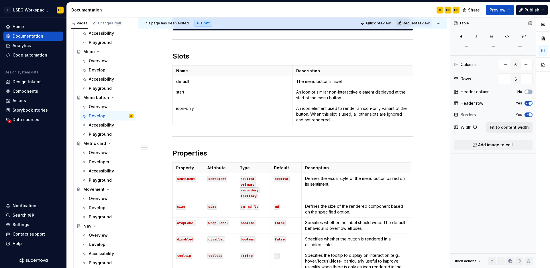
click at [503, 130] on span "Fit to content width" at bounding box center [509, 127] width 39 height 6
type textarea "*"
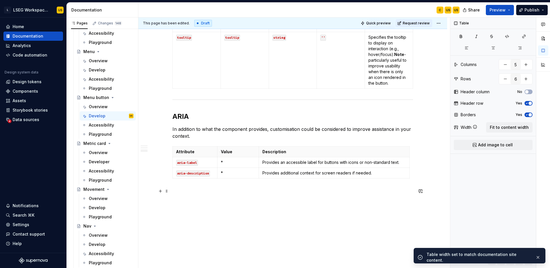
scroll to position [496, 0]
type input "3"
click at [380, 153] on p "Description" at bounding box center [334, 151] width 144 height 6
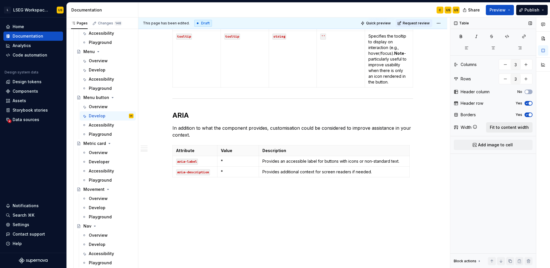
click at [505, 128] on span "Fit to content width" at bounding box center [509, 127] width 39 height 6
type textarea "*"
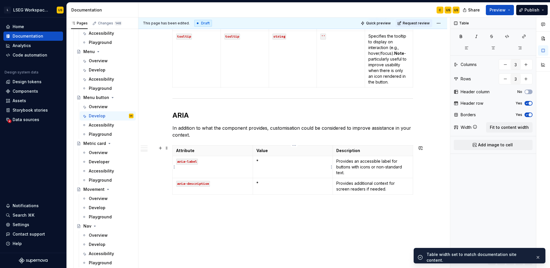
click at [267, 166] on td "*" at bounding box center [293, 167] width 80 height 22
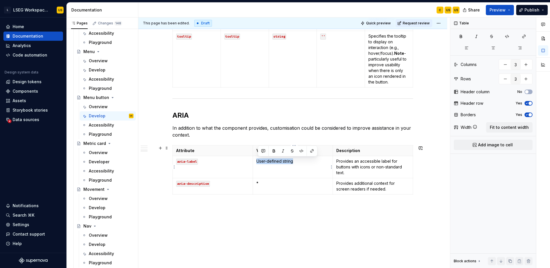
drag, startPoint x: 303, startPoint y: 162, endPoint x: 257, endPoint y: 161, distance: 45.6
click at [257, 161] on td "User-defined string" at bounding box center [293, 167] width 80 height 22
click at [265, 183] on p "*" at bounding box center [292, 183] width 73 height 6
click at [104, 125] on div "Accessibility" at bounding box center [101, 125] width 25 height 6
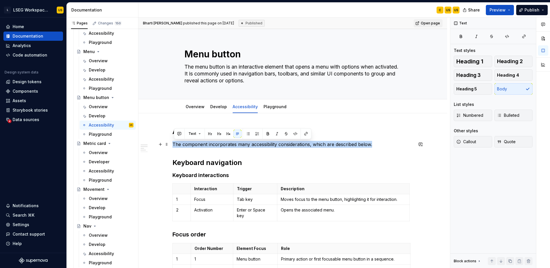
drag, startPoint x: 387, startPoint y: 145, endPoint x: 174, endPoint y: 142, distance: 212.9
click at [174, 142] on p "The component incorporates many accessibility considerations, which are describ…" at bounding box center [292, 144] width 241 height 7
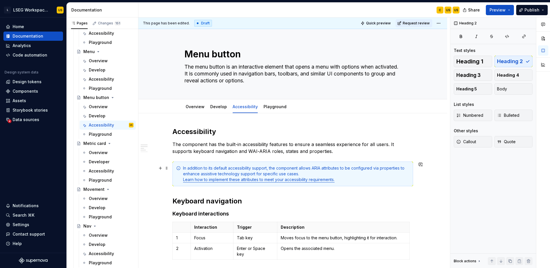
type textarea "*"
click at [318, 180] on link "Learn how to implement these attributes to meet your accessibility requirements." at bounding box center [259, 179] width 152 height 5
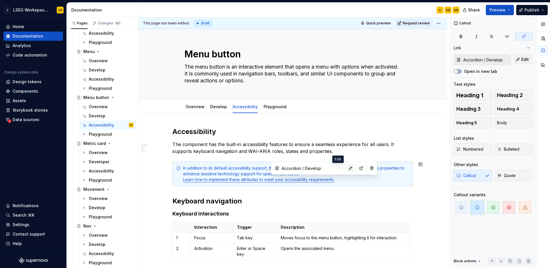
click at [347, 169] on button "button" at bounding box center [351, 168] width 8 height 8
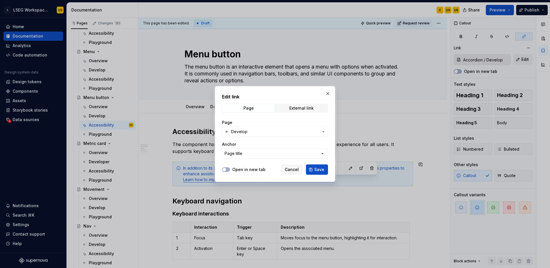
click at [295, 129] on span "Develop" at bounding box center [275, 132] width 88 height 6
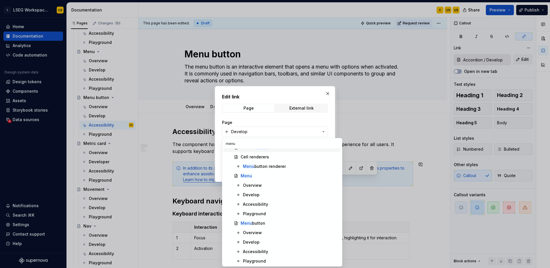
scroll to position [64, 0]
type input "menu"
click at [258, 242] on div "Develop" at bounding box center [291, 241] width 96 height 6
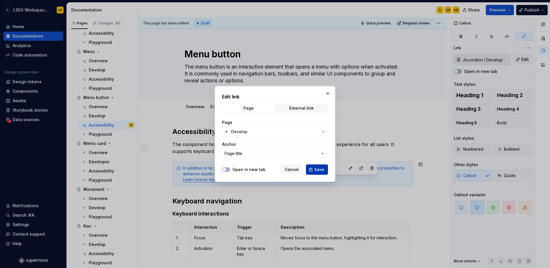
click at [321, 170] on span "Save" at bounding box center [319, 169] width 10 height 6
type input "Menu button / Develop"
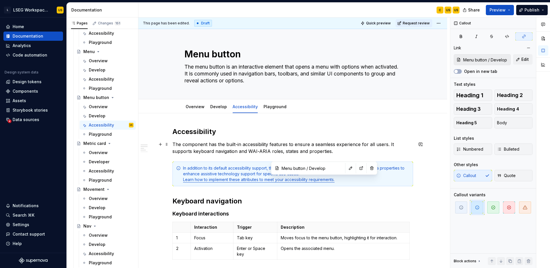
click at [347, 147] on p "The component has the built-in accessibility features to ensure a seamless expe…" at bounding box center [292, 148] width 241 height 14
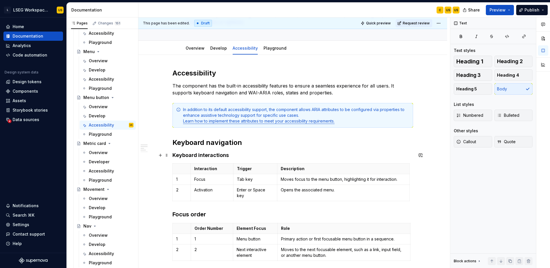
scroll to position [59, 0]
click at [375, 169] on p "Description" at bounding box center [343, 168] width 125 height 6
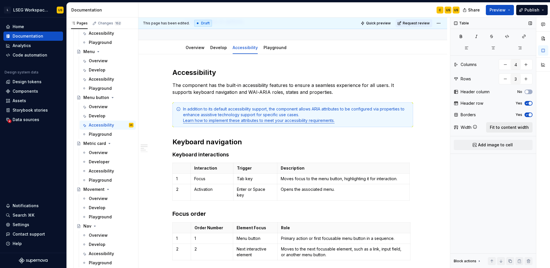
click at [511, 127] on span "Fit to content width" at bounding box center [509, 127] width 39 height 6
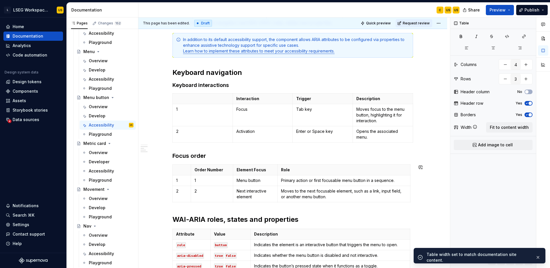
scroll to position [140, 0]
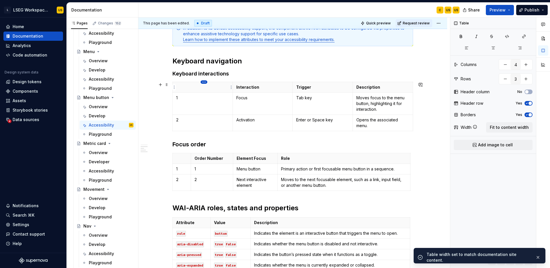
click at [203, 83] on html "L LSEG Workspace Design System US Home Documentation Analytics Code automation …" at bounding box center [275, 134] width 550 height 268
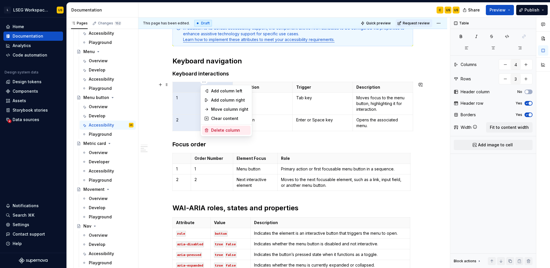
type textarea "*"
click at [217, 129] on div "Delete column" at bounding box center [229, 130] width 37 height 6
type input "3"
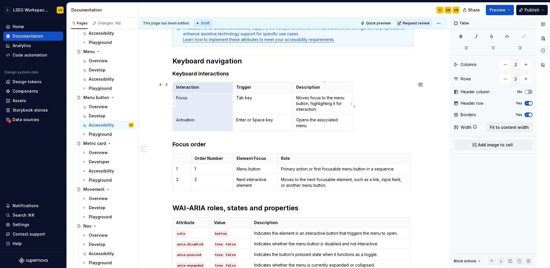
click at [296, 103] on td "Moves focus to the menu button, highlighting it for interaction." at bounding box center [323, 104] width 60 height 22
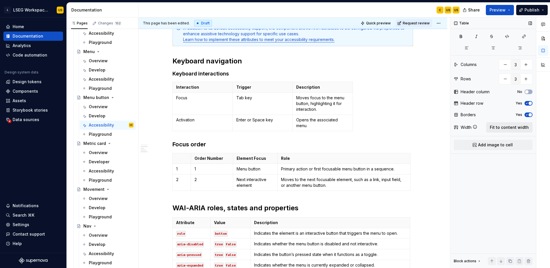
click at [496, 129] on span "Fit to content width" at bounding box center [509, 127] width 39 height 6
type textarea "*"
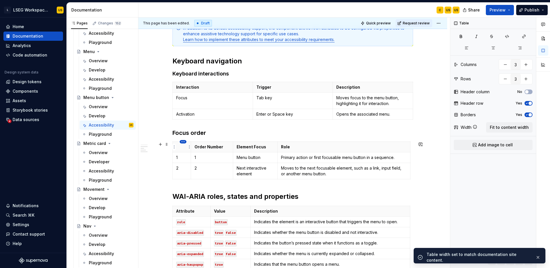
click at [184, 143] on html "L LSEG Workspace Design System US Home Documentation Analytics Code automation …" at bounding box center [275, 134] width 550 height 268
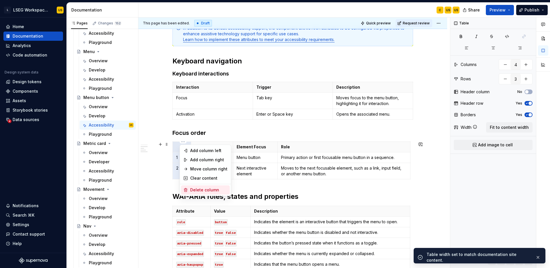
click at [203, 190] on div "Delete column" at bounding box center [208, 190] width 37 height 6
type input "3"
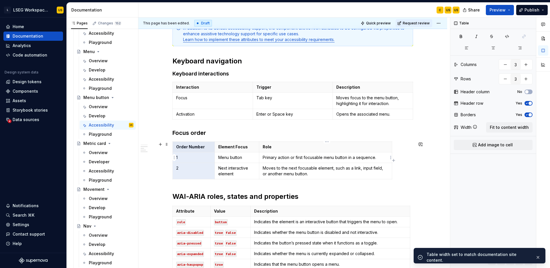
click at [281, 152] on td "Primary action or first focusable menu button in a sequence." at bounding box center [325, 157] width 133 height 11
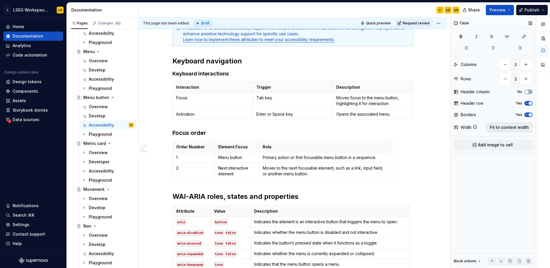
click at [513, 130] on span "Fit to content width" at bounding box center [509, 127] width 39 height 6
type textarea "*"
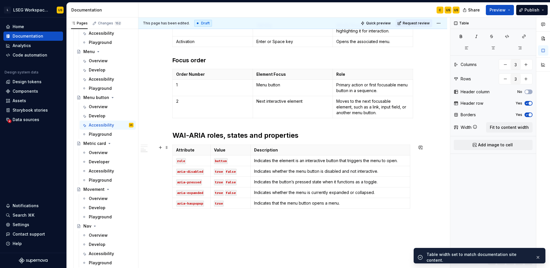
scroll to position [213, 0]
type input "6"
click at [368, 151] on p "Description" at bounding box center [330, 150] width 152 height 6
click at [498, 126] on span "Fit to content width" at bounding box center [509, 127] width 39 height 6
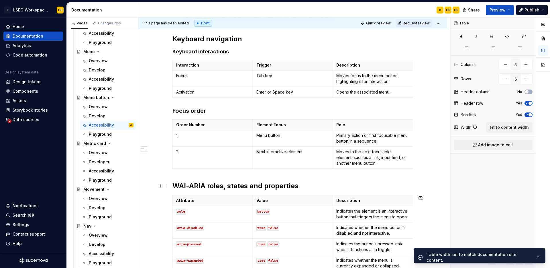
scroll to position [144, 0]
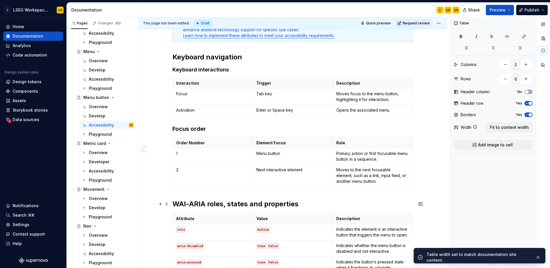
click at [283, 204] on h2 "WAI-ARIA roles, states and properties" at bounding box center [292, 203] width 241 height 9
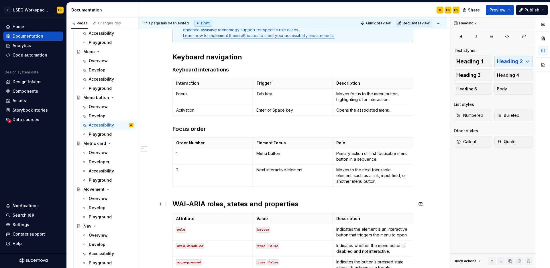
type textarea "*"
click at [200, 129] on h3 "Focus order" at bounding box center [292, 129] width 241 height 8
drag, startPoint x: 213, startPoint y: 129, endPoint x: 174, endPoint y: 129, distance: 38.4
click at [174, 129] on h3 "Focus order" at bounding box center [292, 129] width 241 height 8
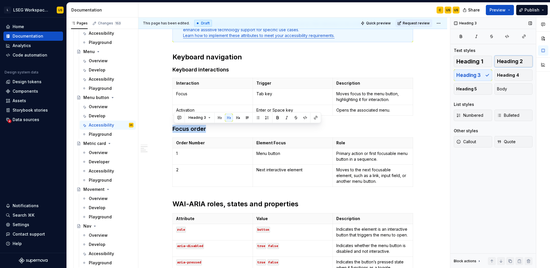
click at [506, 61] on span "Heading 2" at bounding box center [510, 61] width 26 height 6
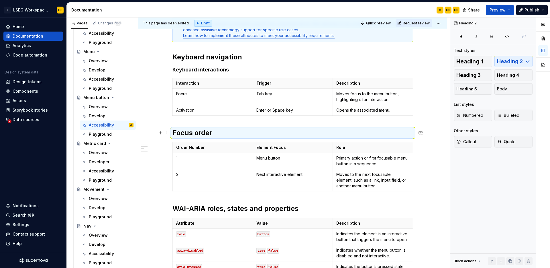
click at [293, 128] on div "Accessibility The component has the built-in accessibility features to ensure a…" at bounding box center [292, 147] width 241 height 329
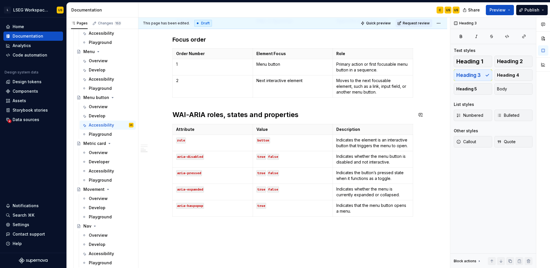
scroll to position [271, 0]
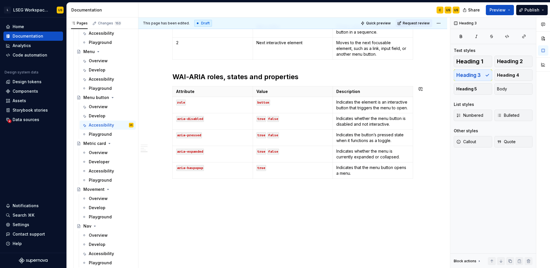
click at [186, 190] on div "Accessibility The component has the built-in accessibility features to ensure a…" at bounding box center [292, 54] width 309 height 425
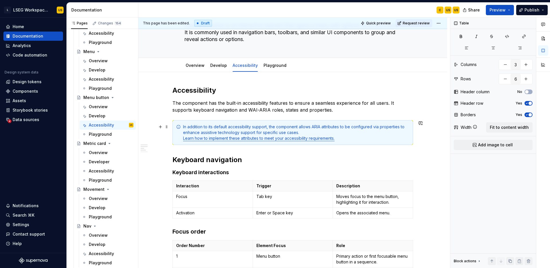
scroll to position [0, 0]
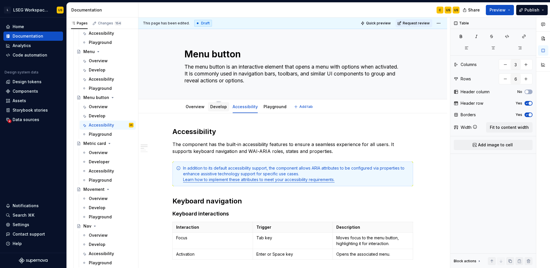
click at [213, 109] on link "Develop" at bounding box center [218, 106] width 17 height 5
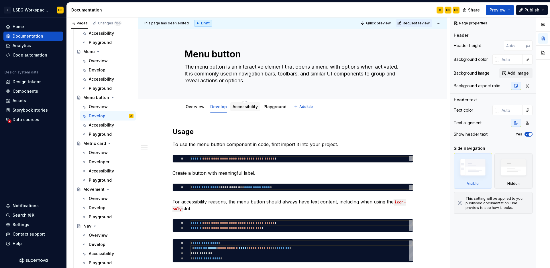
click at [250, 105] on link "Accessibility" at bounding box center [245, 106] width 25 height 5
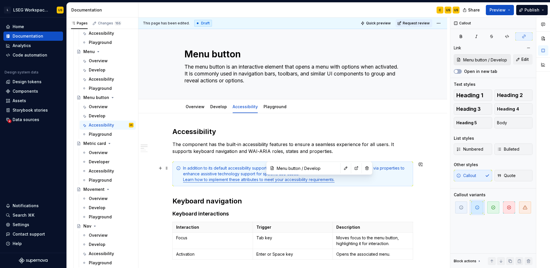
click at [312, 180] on link "Learn how to implement these attributes to meet your accessibility requirements." at bounding box center [259, 179] width 152 height 5
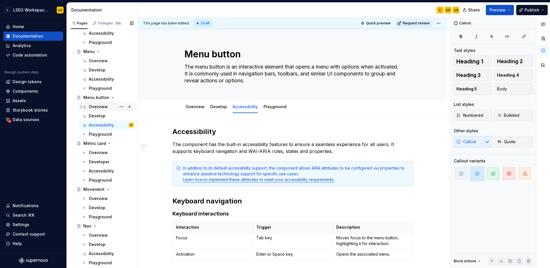
click at [97, 107] on div "Overview" at bounding box center [98, 107] width 19 height 6
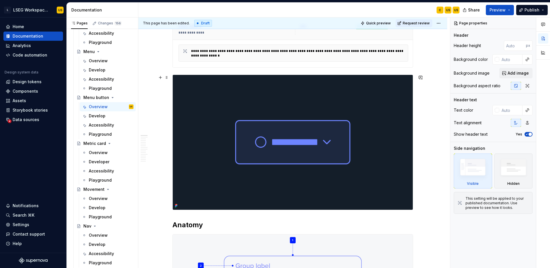
scroll to position [139, 0]
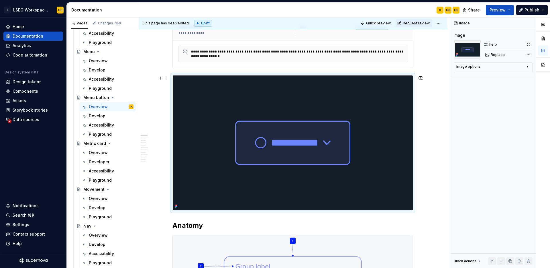
click at [367, 110] on img at bounding box center [293, 142] width 240 height 135
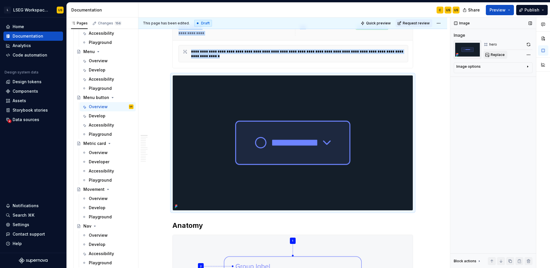
click at [490, 54] on button "Replace" at bounding box center [496, 55] width 24 height 8
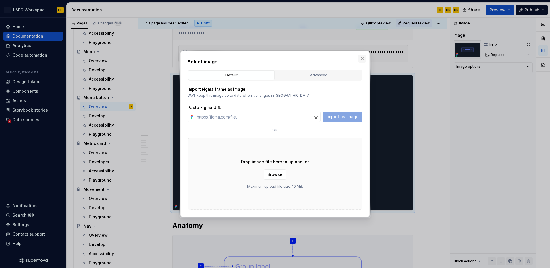
click at [364, 58] on button "button" at bounding box center [362, 58] width 8 height 8
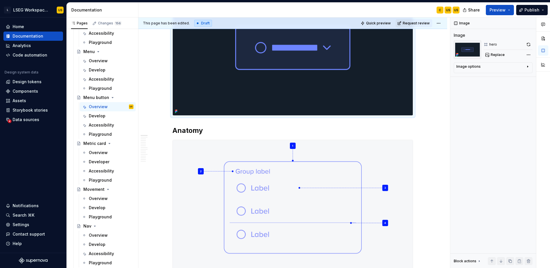
scroll to position [234, 0]
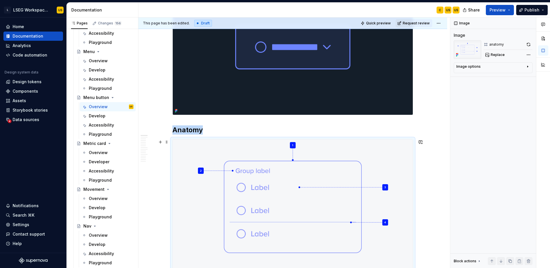
click at [378, 151] on img at bounding box center [293, 206] width 240 height 135
click at [500, 54] on span "Replace" at bounding box center [498, 54] width 14 height 5
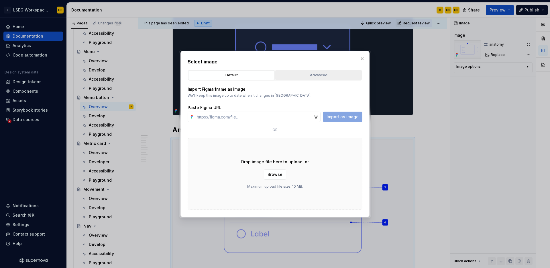
click at [328, 80] on button "Advanced" at bounding box center [318, 75] width 87 height 10
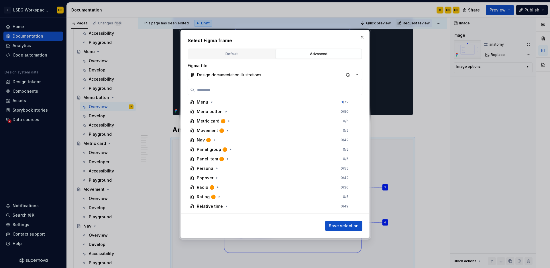
scroll to position [503, 0]
click at [225, 111] on icon "button" at bounding box center [226, 110] width 5 height 5
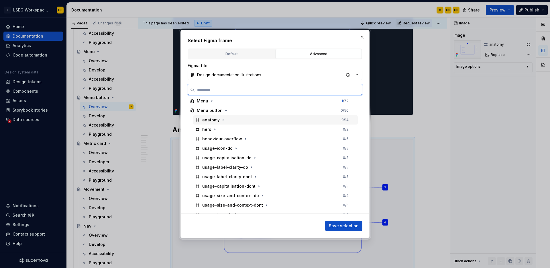
click at [215, 119] on div "anatomy" at bounding box center [210, 120] width 17 height 6
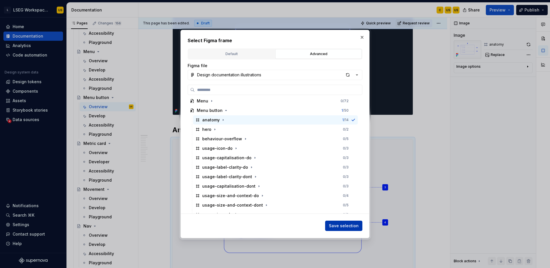
click at [347, 225] on span "Save selection" at bounding box center [344, 226] width 30 height 6
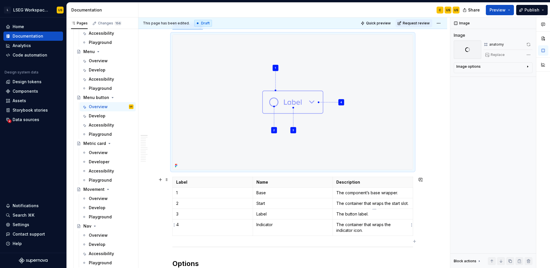
scroll to position [341, 0]
click at [414, 207] on icon "button" at bounding box center [414, 207] width 3 height 3
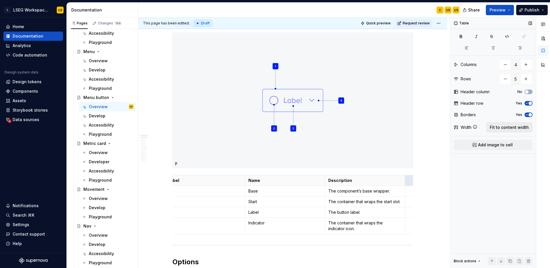
click at [498, 126] on span "Fit to content width" at bounding box center [509, 127] width 39 height 6
type textarea "*"
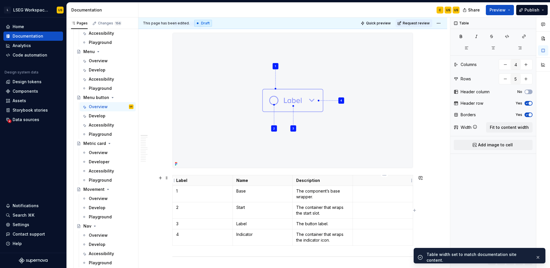
click at [382, 183] on p at bounding box center [382, 180] width 53 height 6
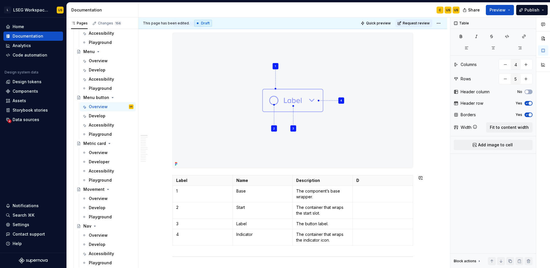
type textarea "*"
click at [370, 211] on td at bounding box center [383, 210] width 60 height 16
click at [363, 207] on p "Icon" at bounding box center [382, 207] width 53 height 6
click at [412, 198] on button "button" at bounding box center [412, 197] width 8 height 8
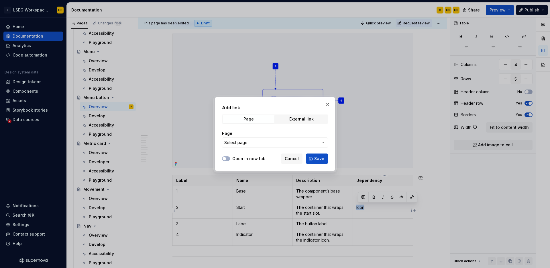
click at [310, 143] on span "Select page" at bounding box center [271, 143] width 95 height 6
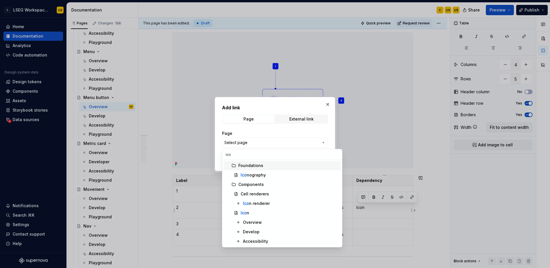
type input "icon"
click at [260, 214] on div "Icon" at bounding box center [290, 213] width 98 height 6
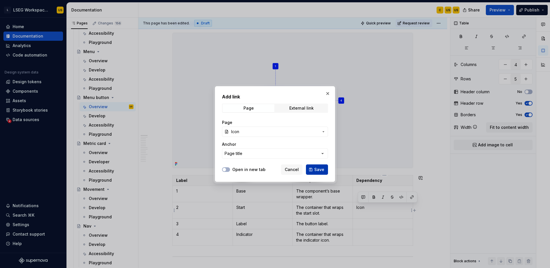
click at [321, 170] on span "Save" at bounding box center [319, 169] width 10 height 6
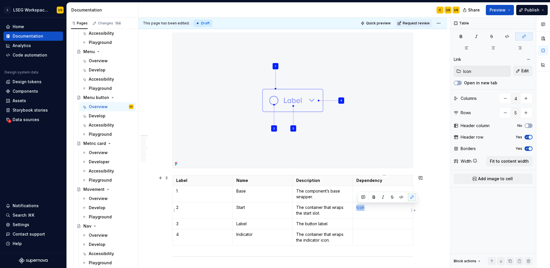
click at [376, 213] on td "Icon" at bounding box center [383, 210] width 60 height 16
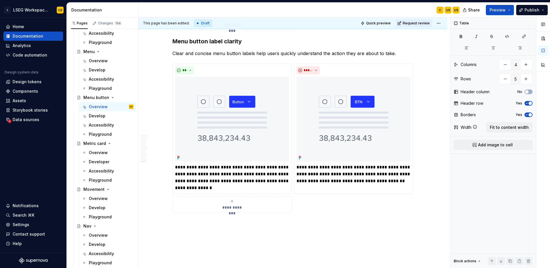
scroll to position [2476, 0]
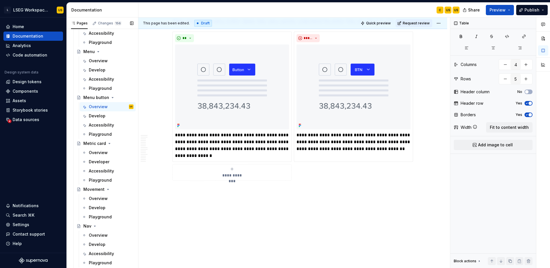
click at [0, 0] on button "Page tree" at bounding box center [0, 0] width 0 height 0
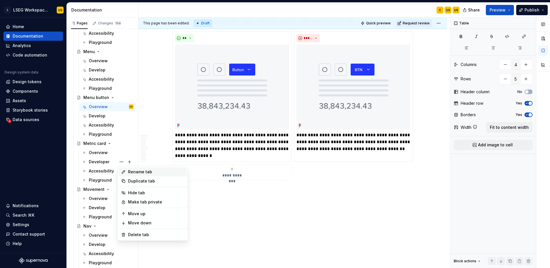
click at [139, 174] on div "Rename tab" at bounding box center [153, 171] width 68 height 9
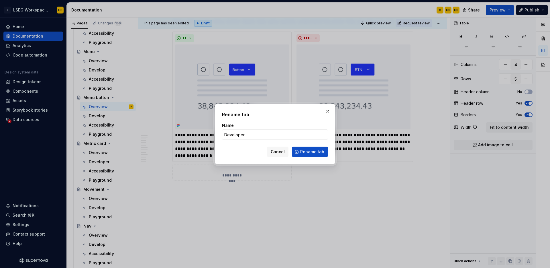
type textarea "*"
click at [267, 136] on input "Developer" at bounding box center [275, 134] width 106 height 10
type input "Develop"
click at [311, 154] on span "Rename tab" at bounding box center [312, 152] width 24 height 6
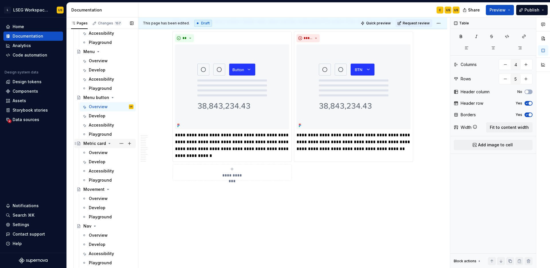
click at [95, 143] on div "Metric card" at bounding box center [94, 143] width 23 height 6
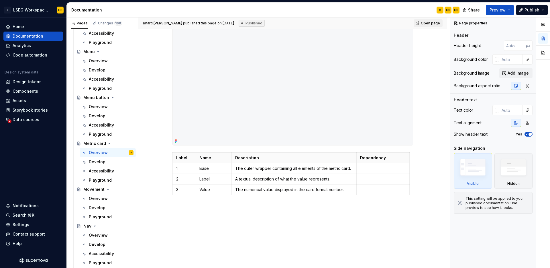
scroll to position [278, 0]
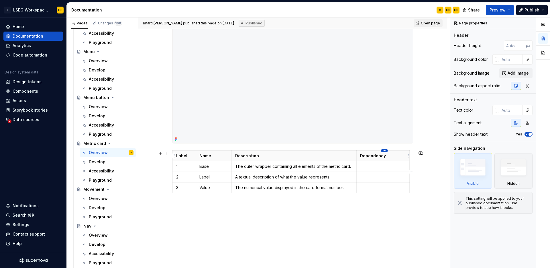
click at [385, 152] on html "L LSEG Workspace Design System US Home Documentation Analytics Code automation …" at bounding box center [275, 134] width 550 height 268
type textarea "*"
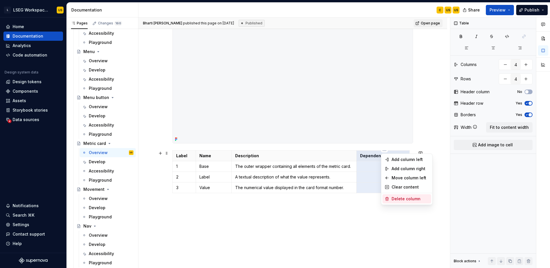
click at [409, 194] on div "Delete column" at bounding box center [407, 198] width 49 height 9
type input "3"
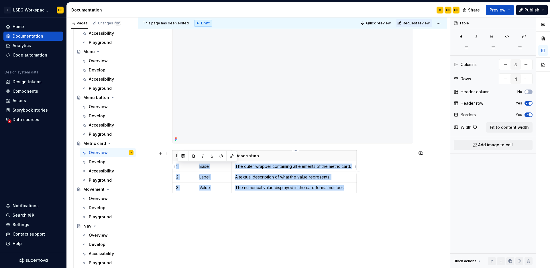
click at [346, 166] on p "The outer wrapper containing all elements of the metric card." at bounding box center [294, 166] width 118 height 6
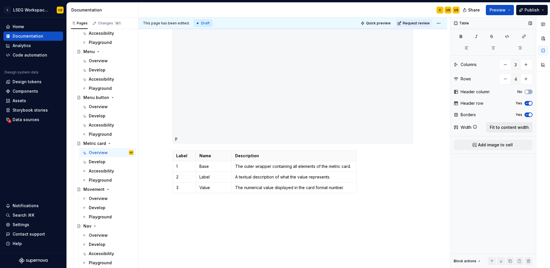
click at [505, 127] on span "Fit to content width" at bounding box center [509, 127] width 39 height 6
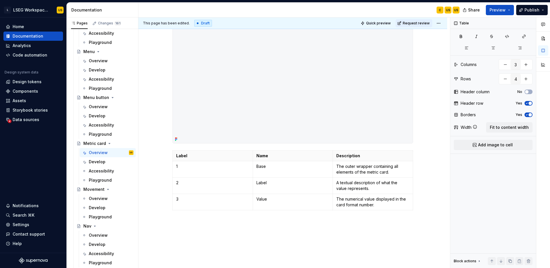
type textarea "*"
